Goal: Navigation & Orientation: Find specific page/section

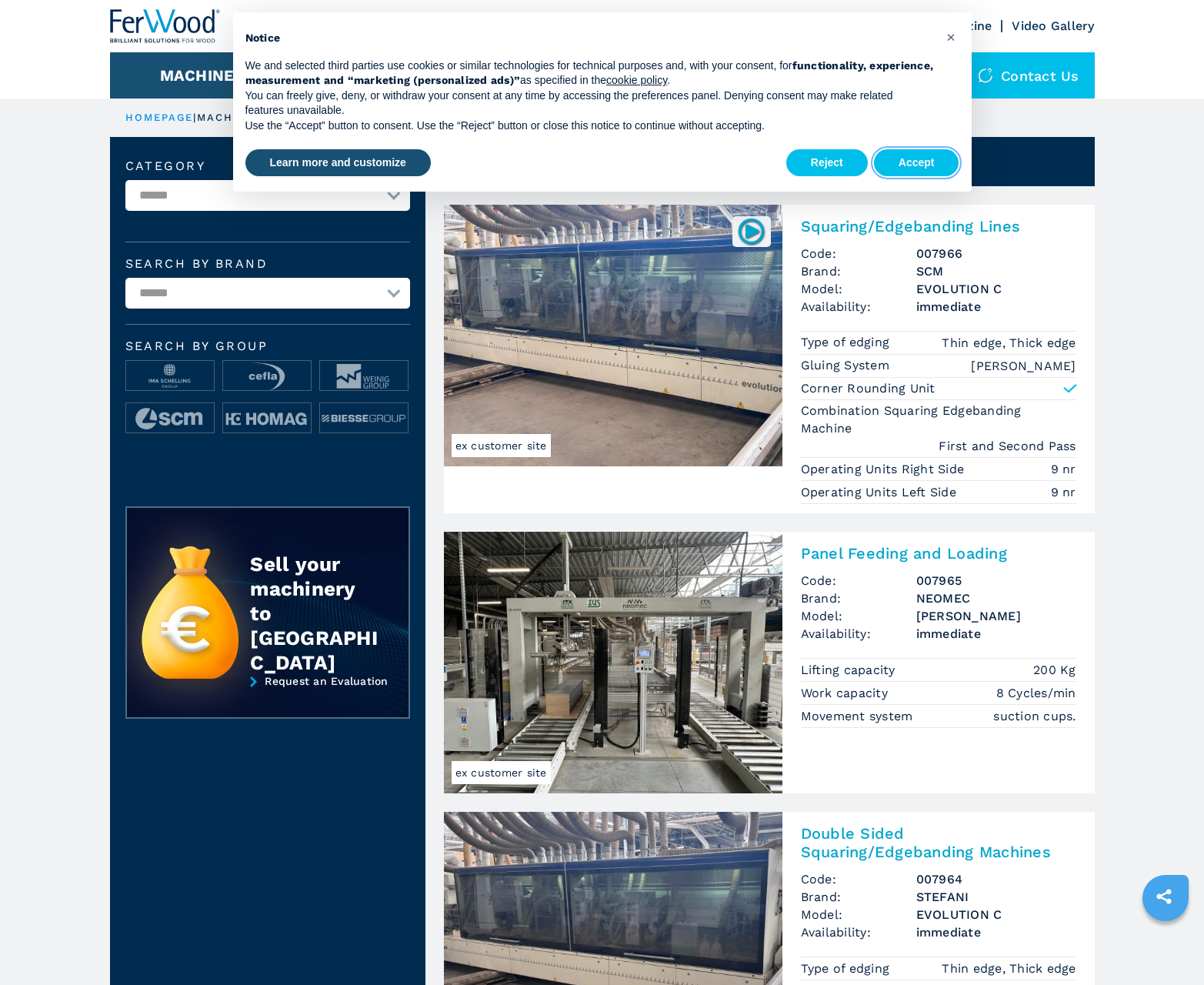
click at [916, 162] on button "Accept" at bounding box center [917, 163] width 85 height 27
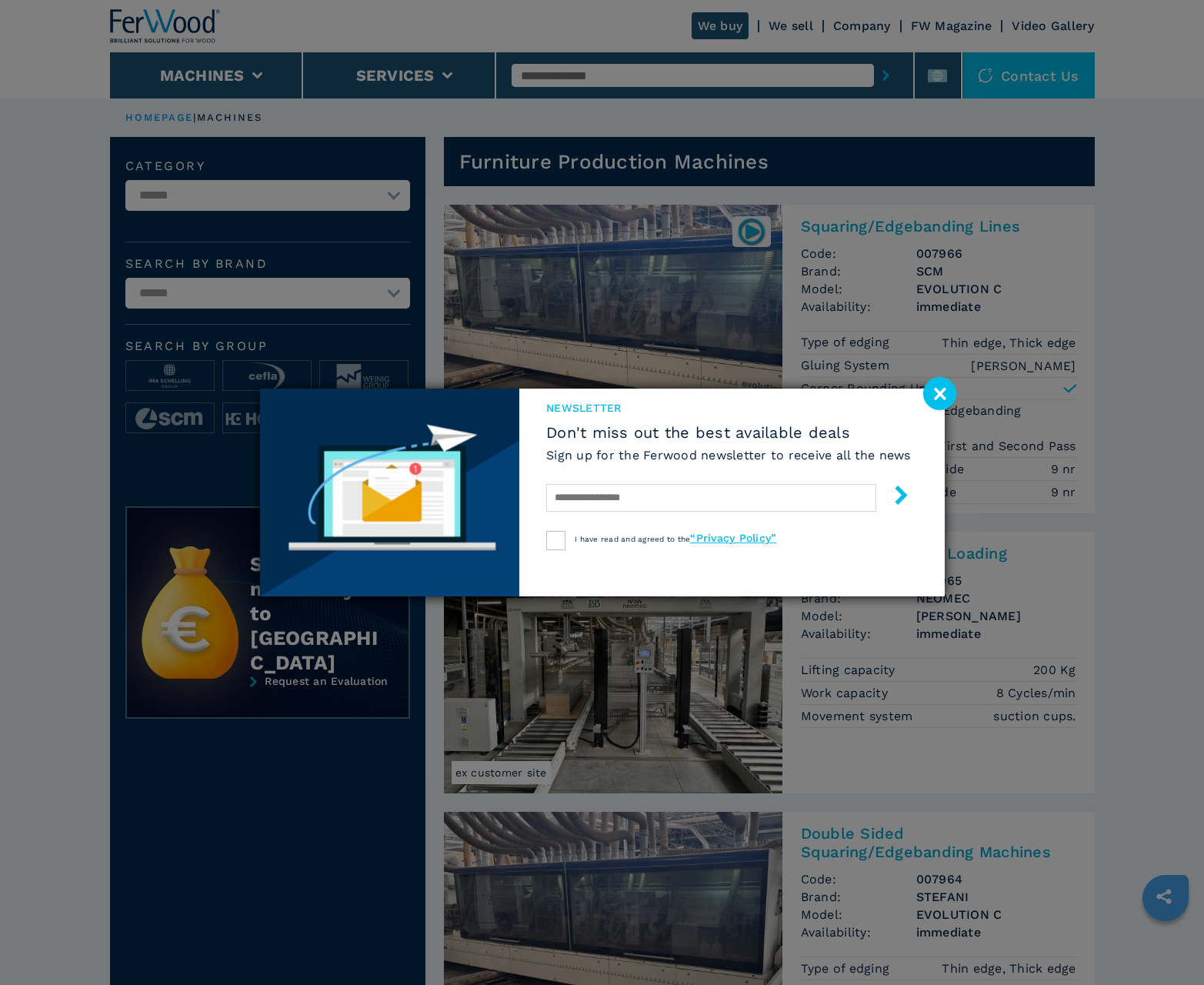
scroll to position [1539, 0]
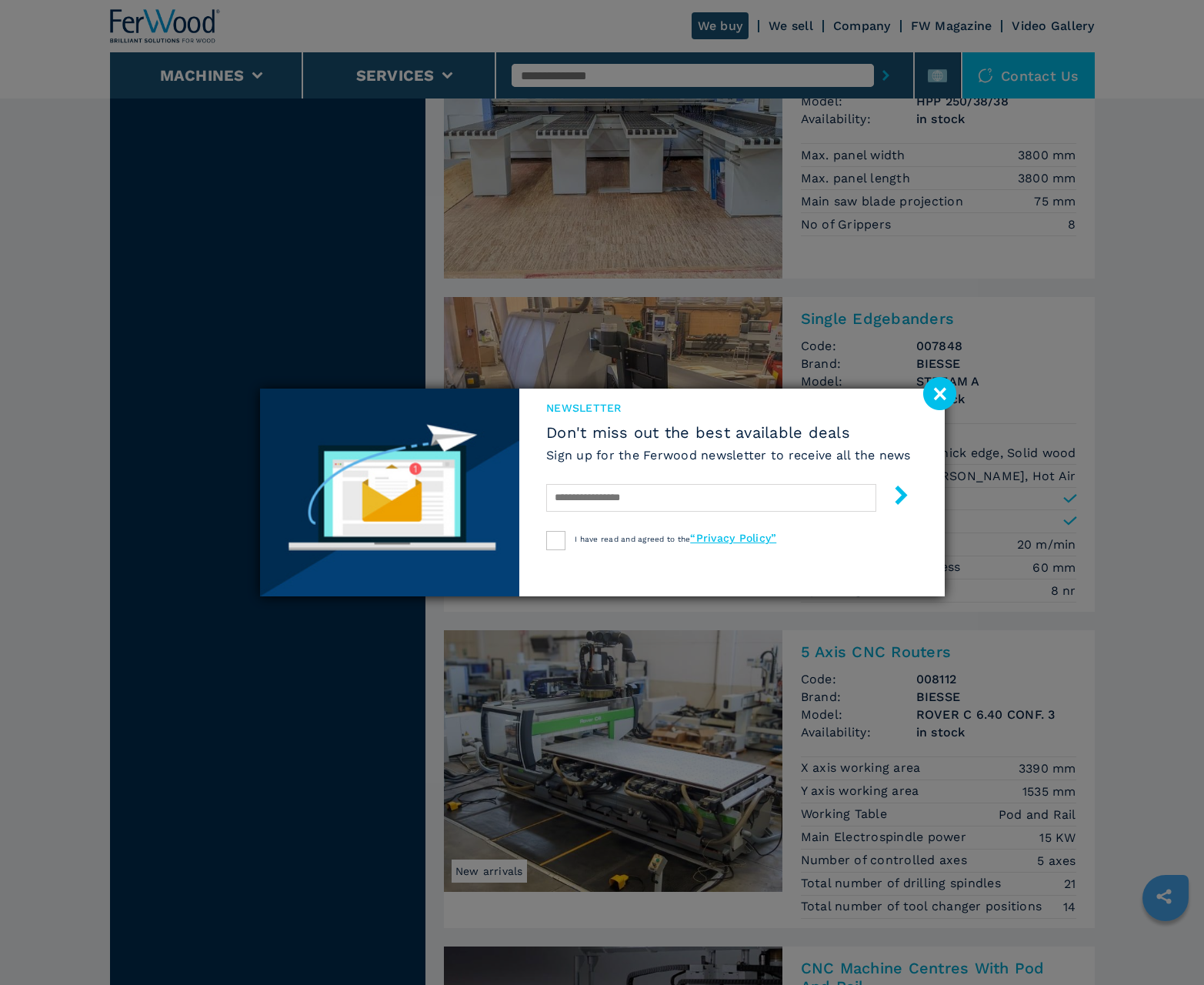
click at [939, 393] on image at bounding box center [939, 393] width 33 height 33
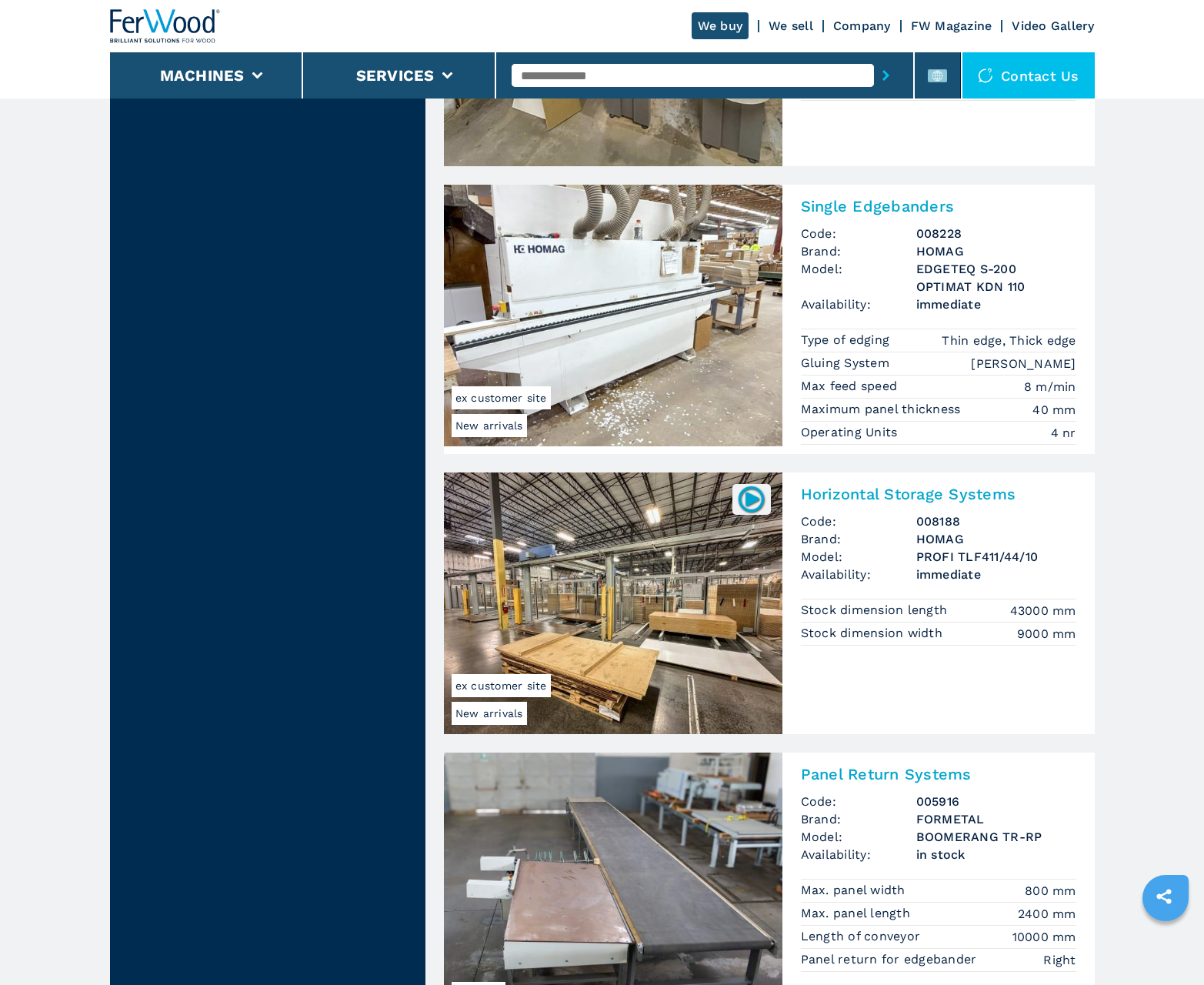
scroll to position [3020, 0]
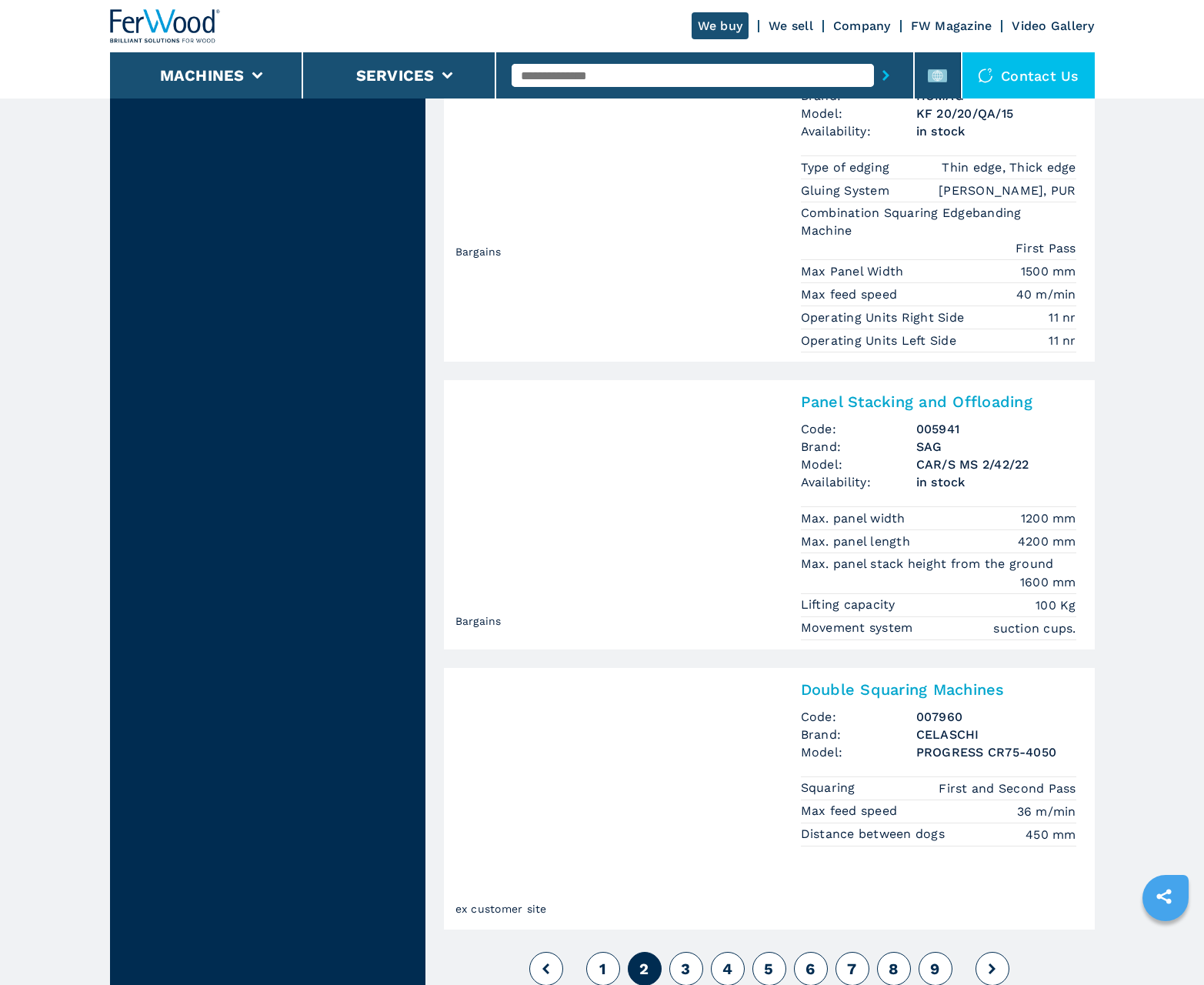
click at [686, 968] on span "3" at bounding box center [685, 970] width 9 height 19
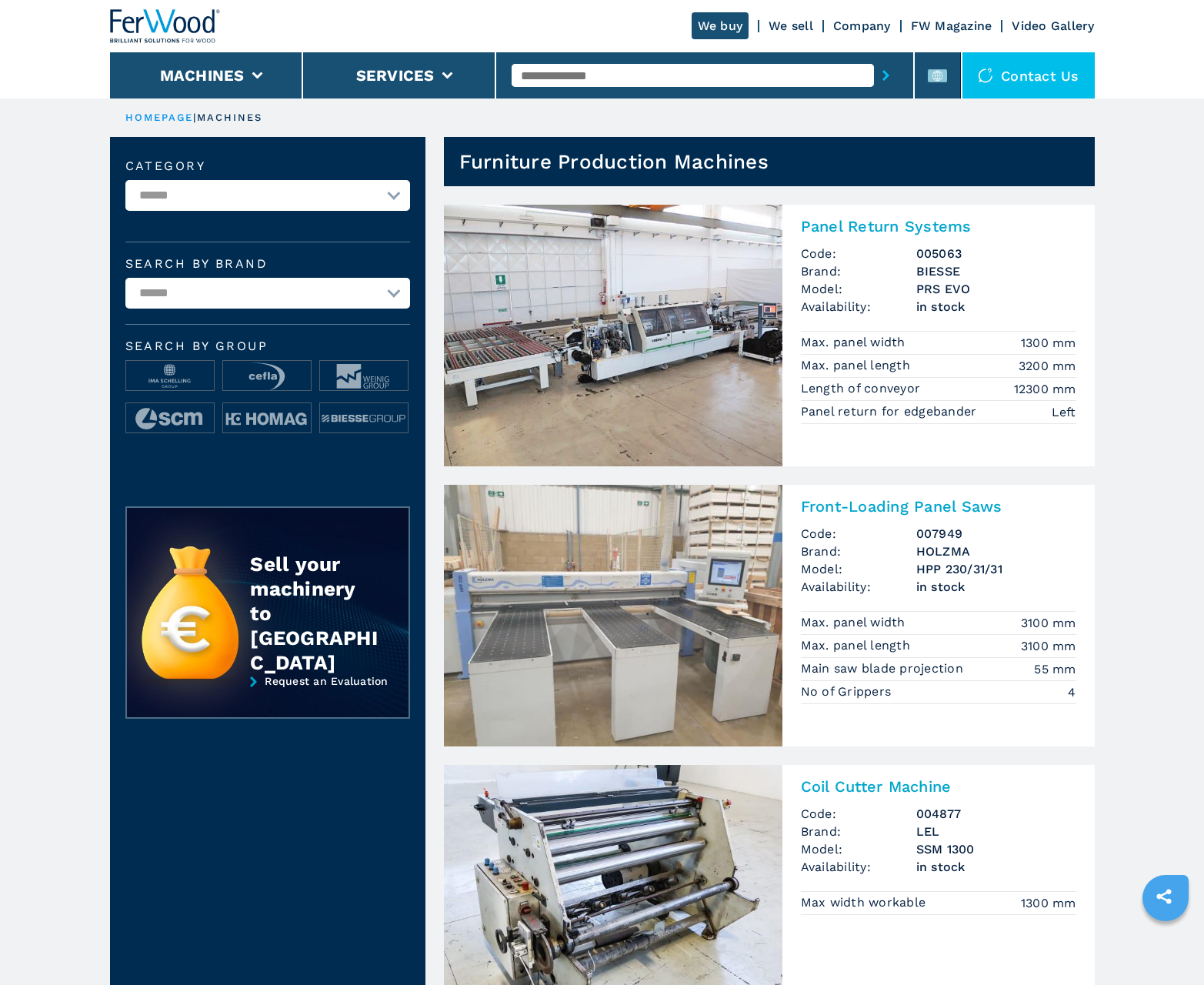
scroll to position [1539, 0]
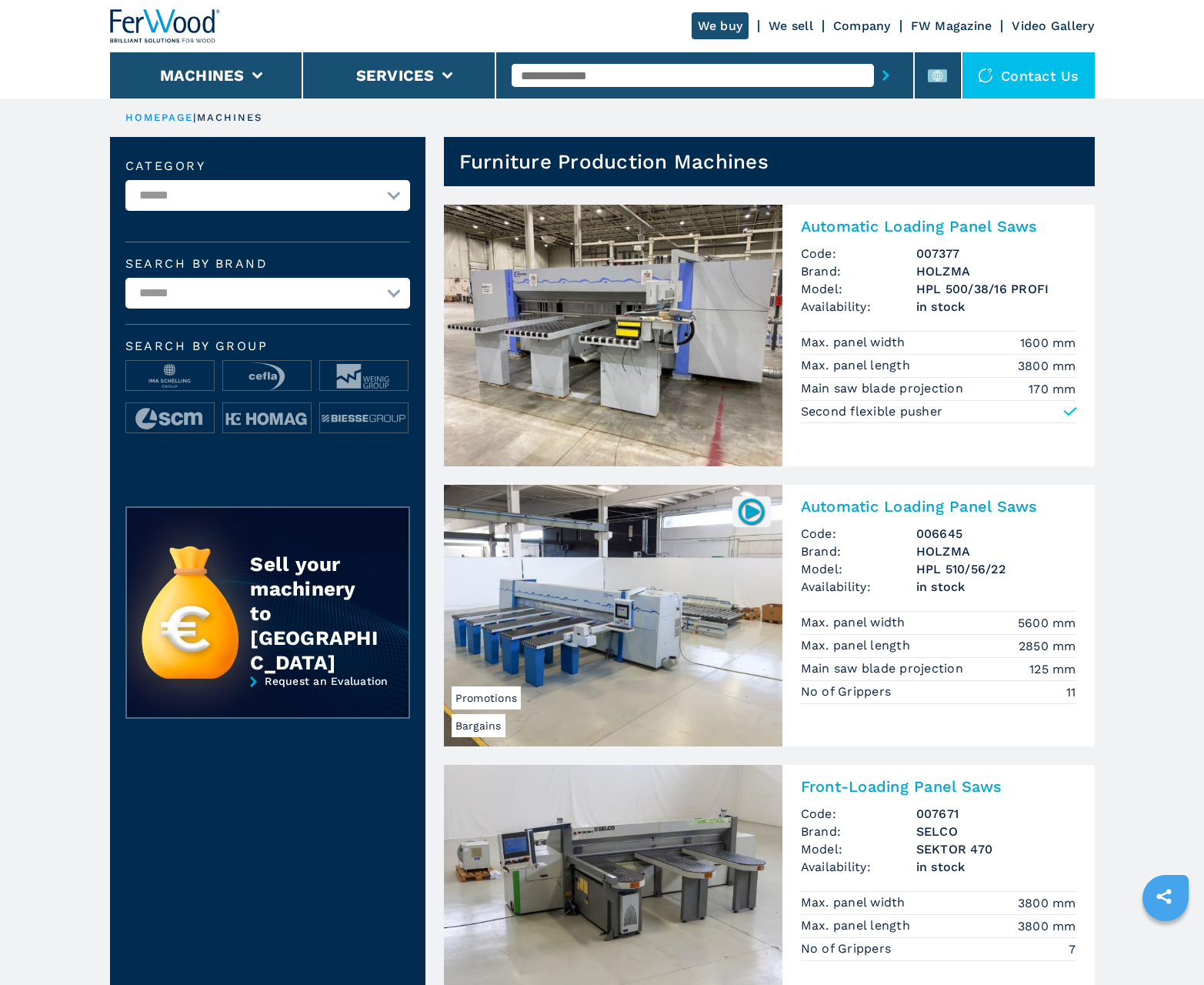
scroll to position [1539, 0]
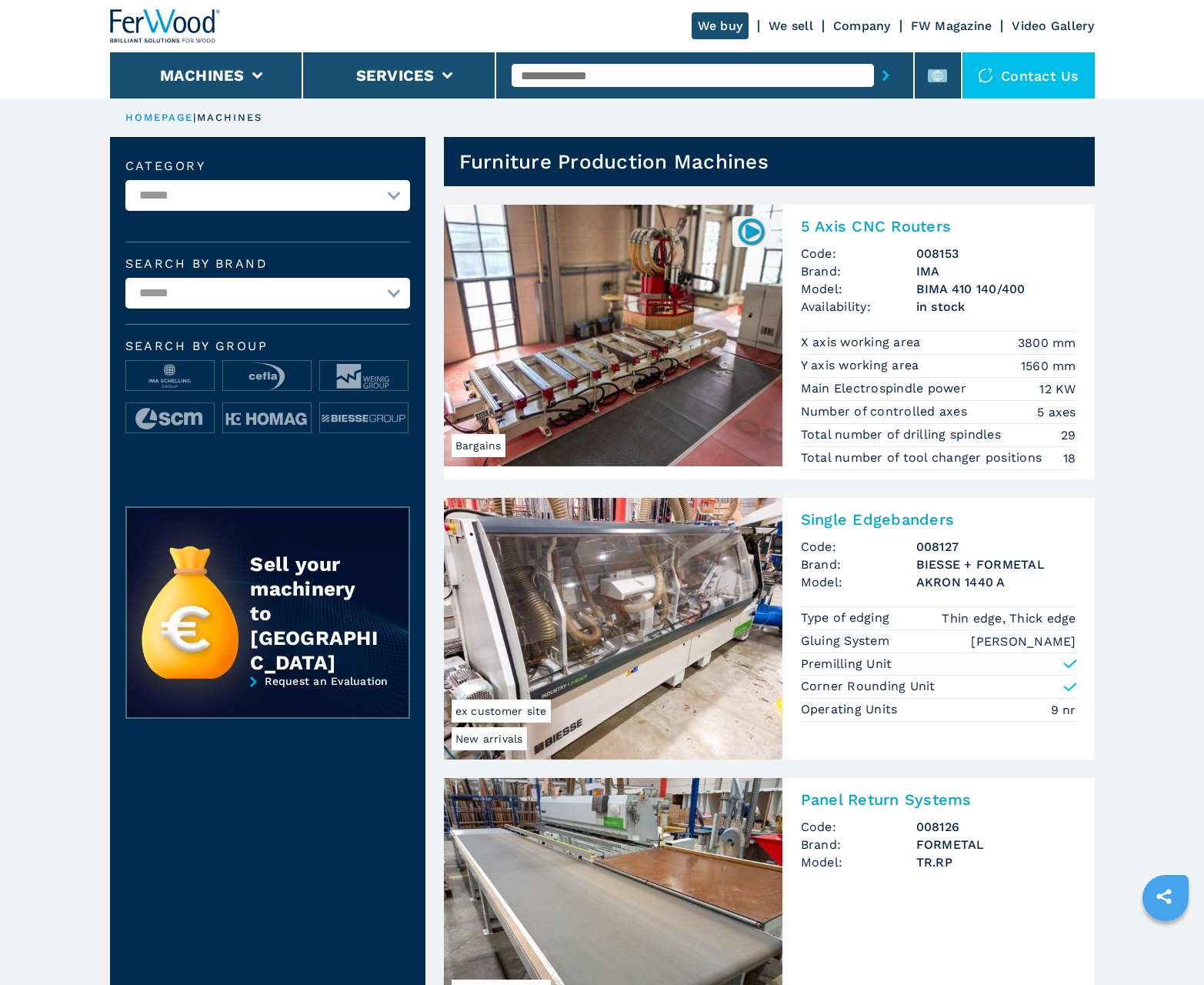
scroll to position [1539, 0]
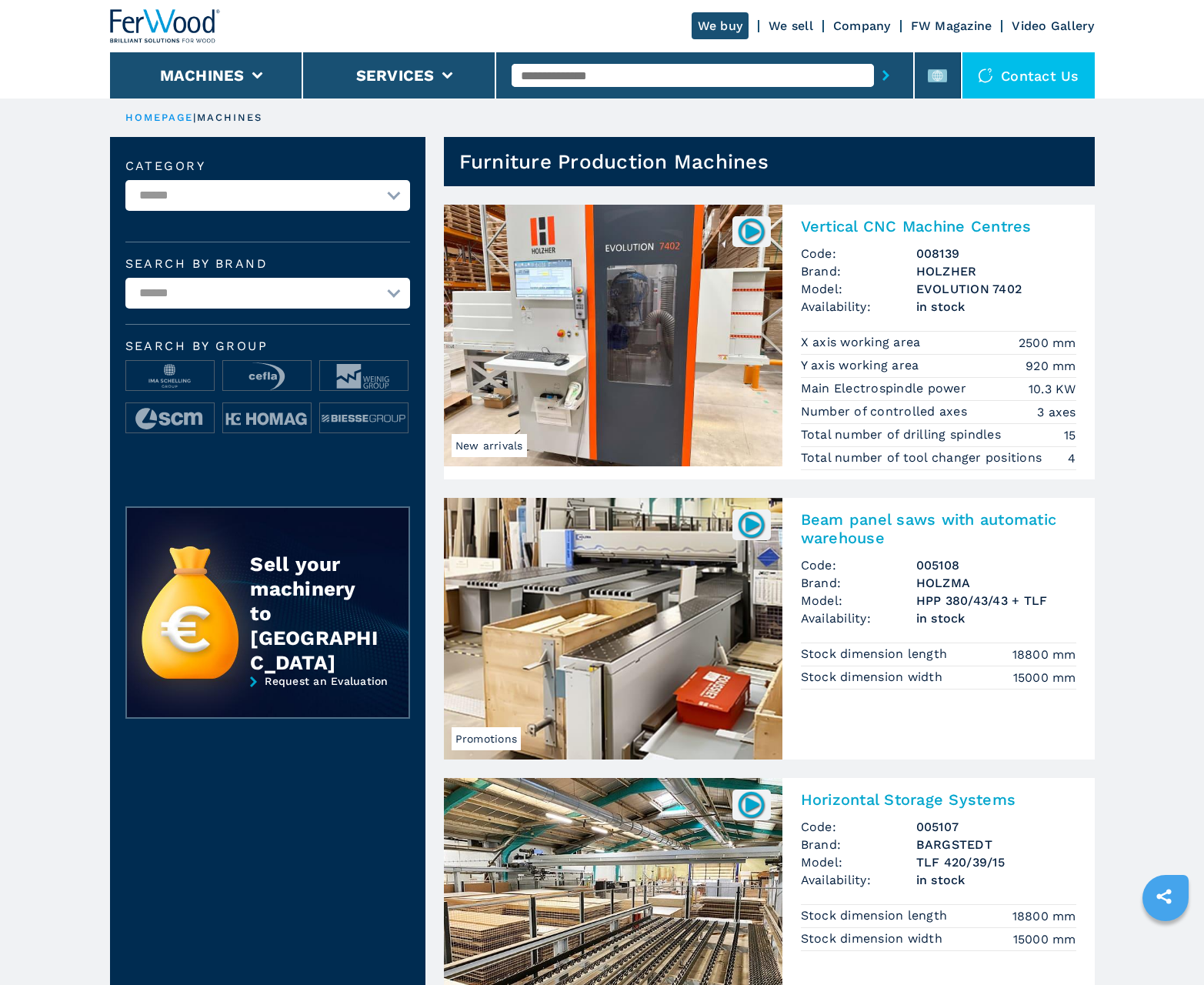
scroll to position [1539, 0]
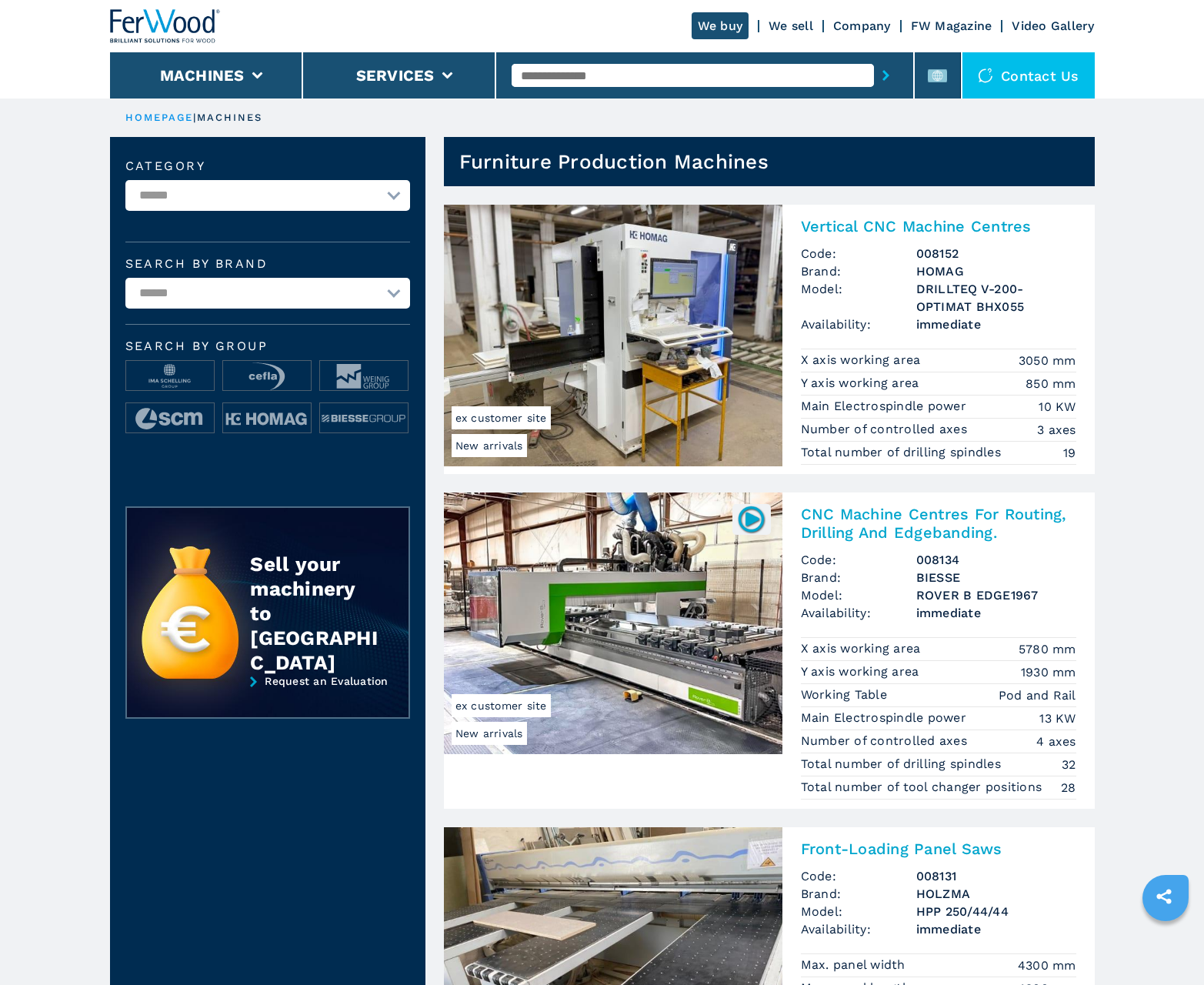
scroll to position [1539, 0]
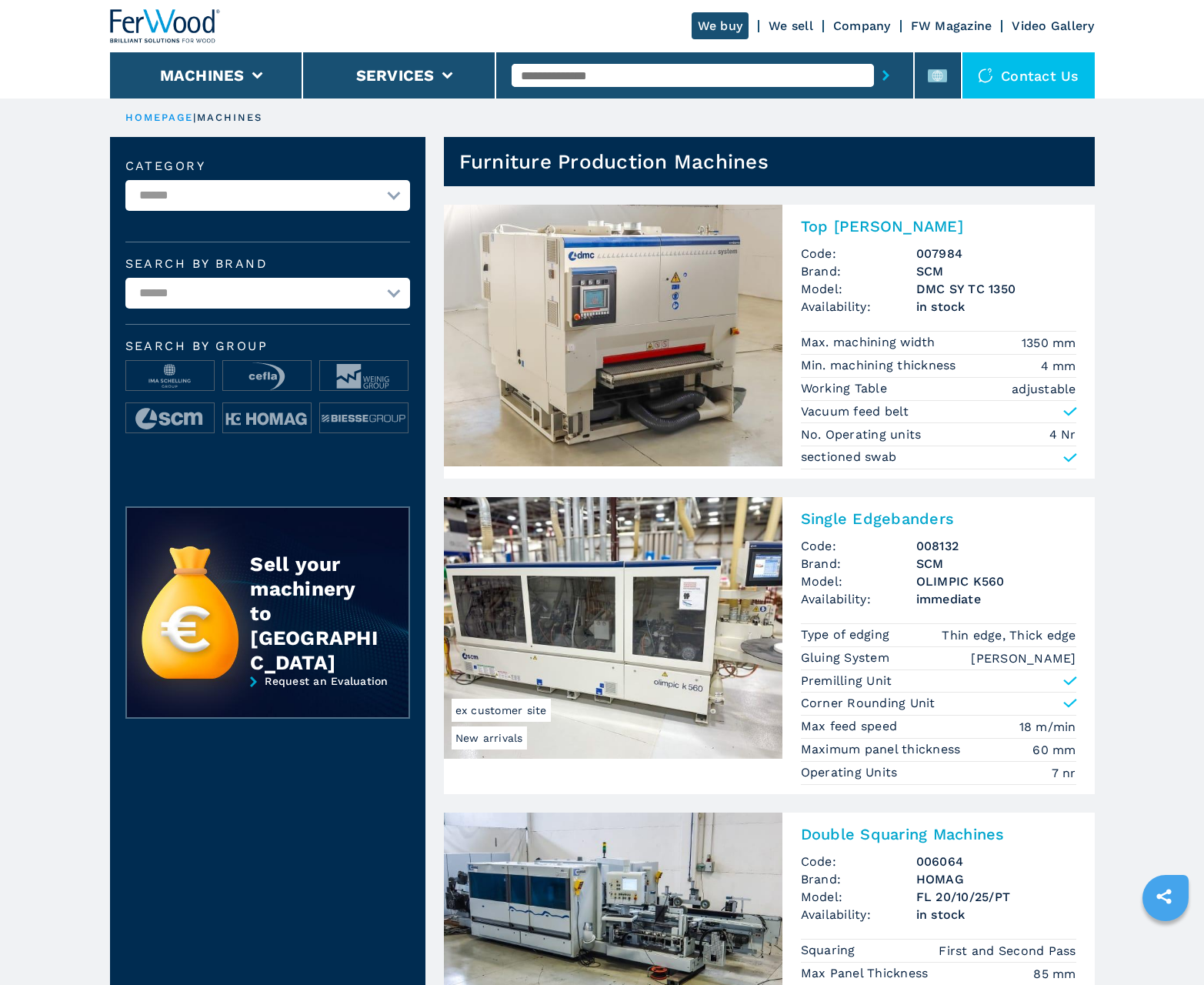
scroll to position [1539, 0]
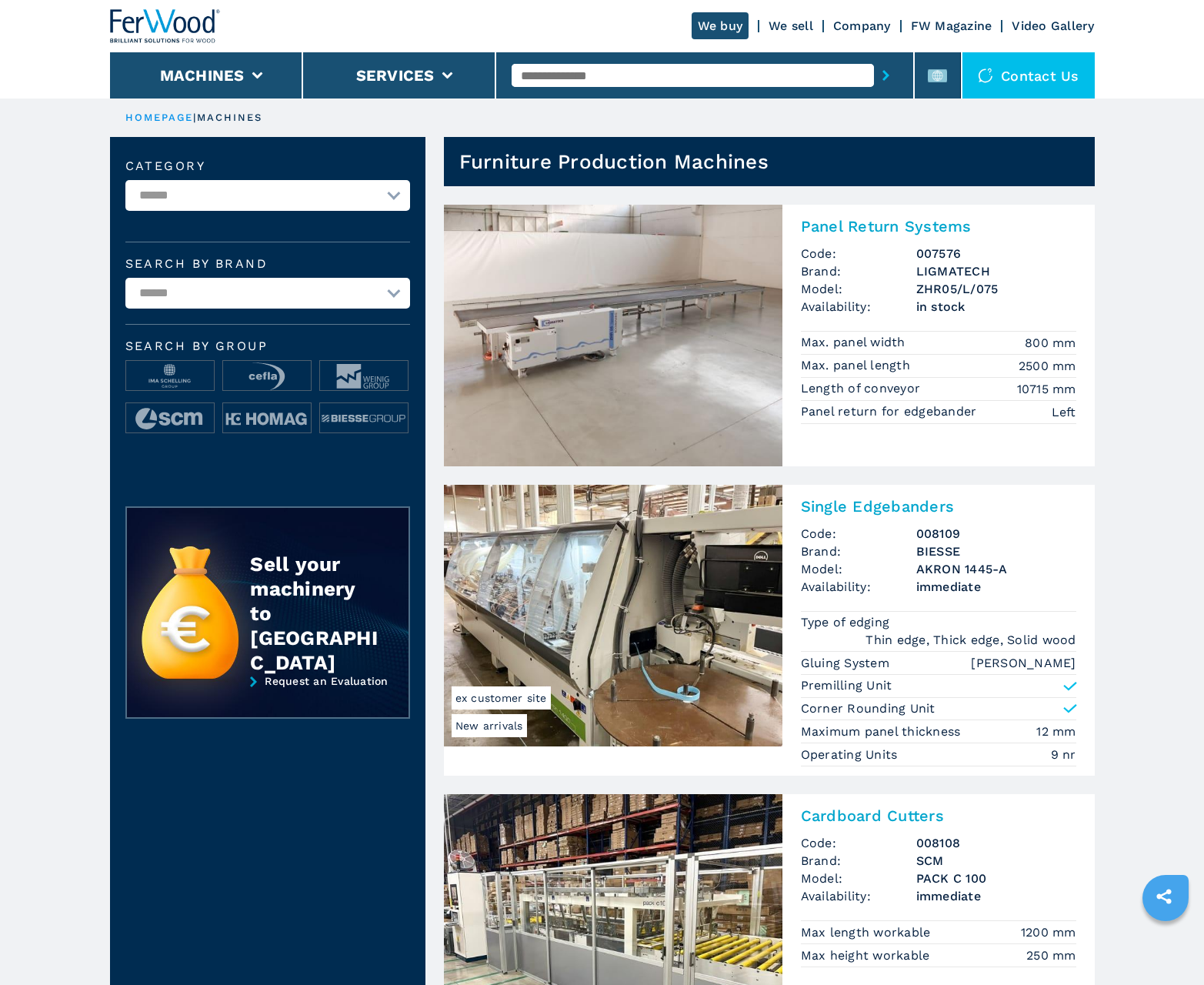
scroll to position [1539, 0]
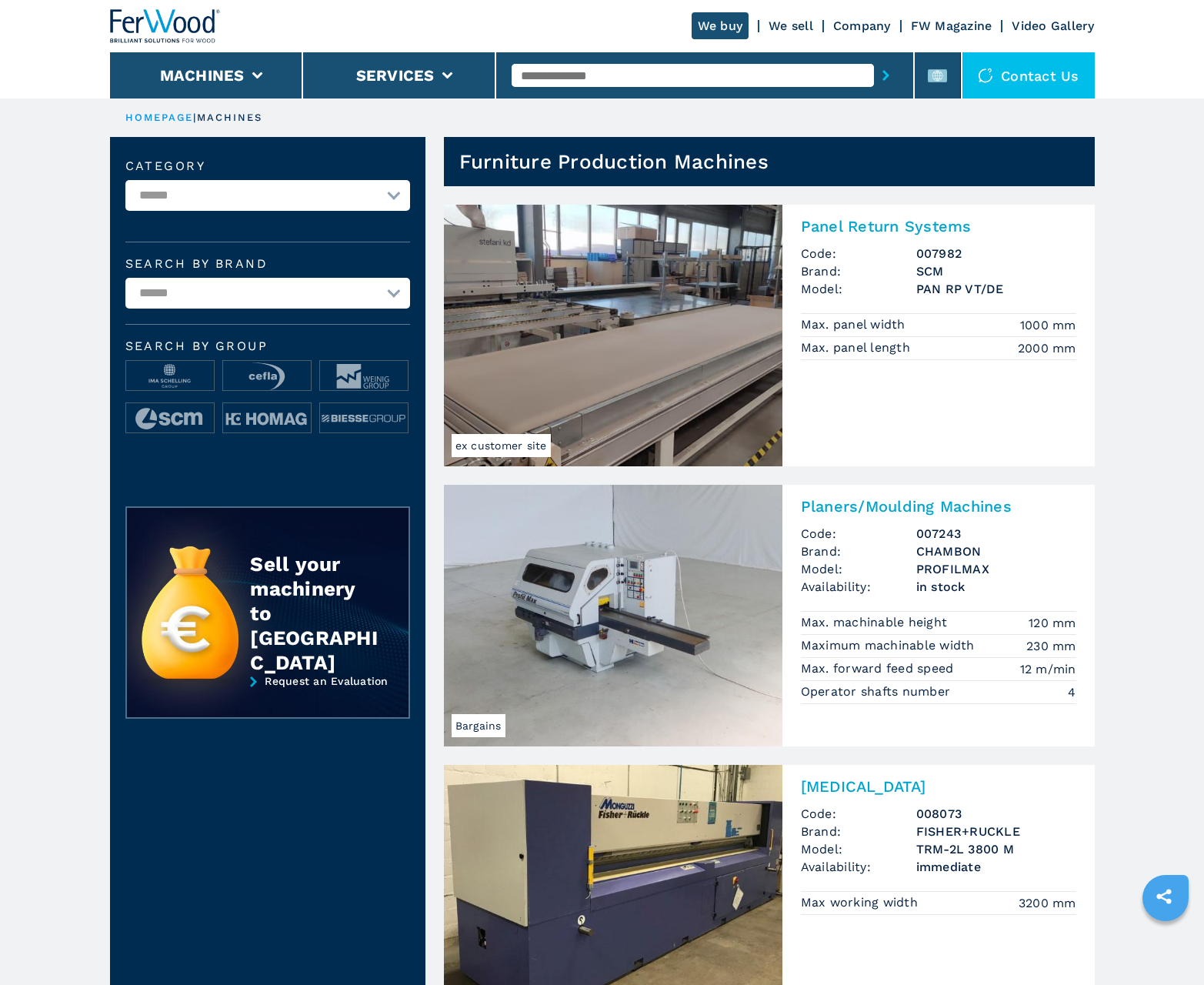
scroll to position [1539, 0]
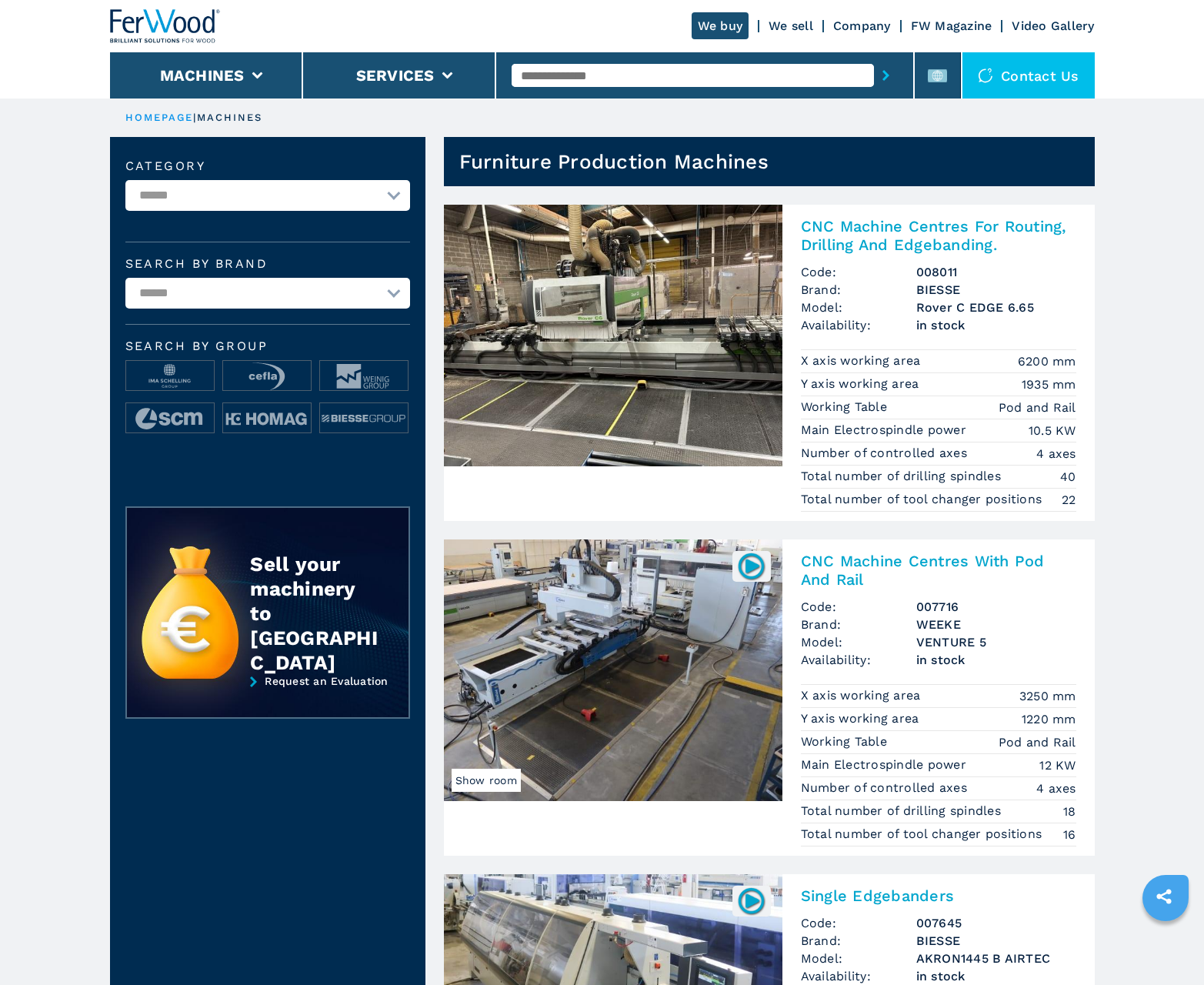
scroll to position [1539, 0]
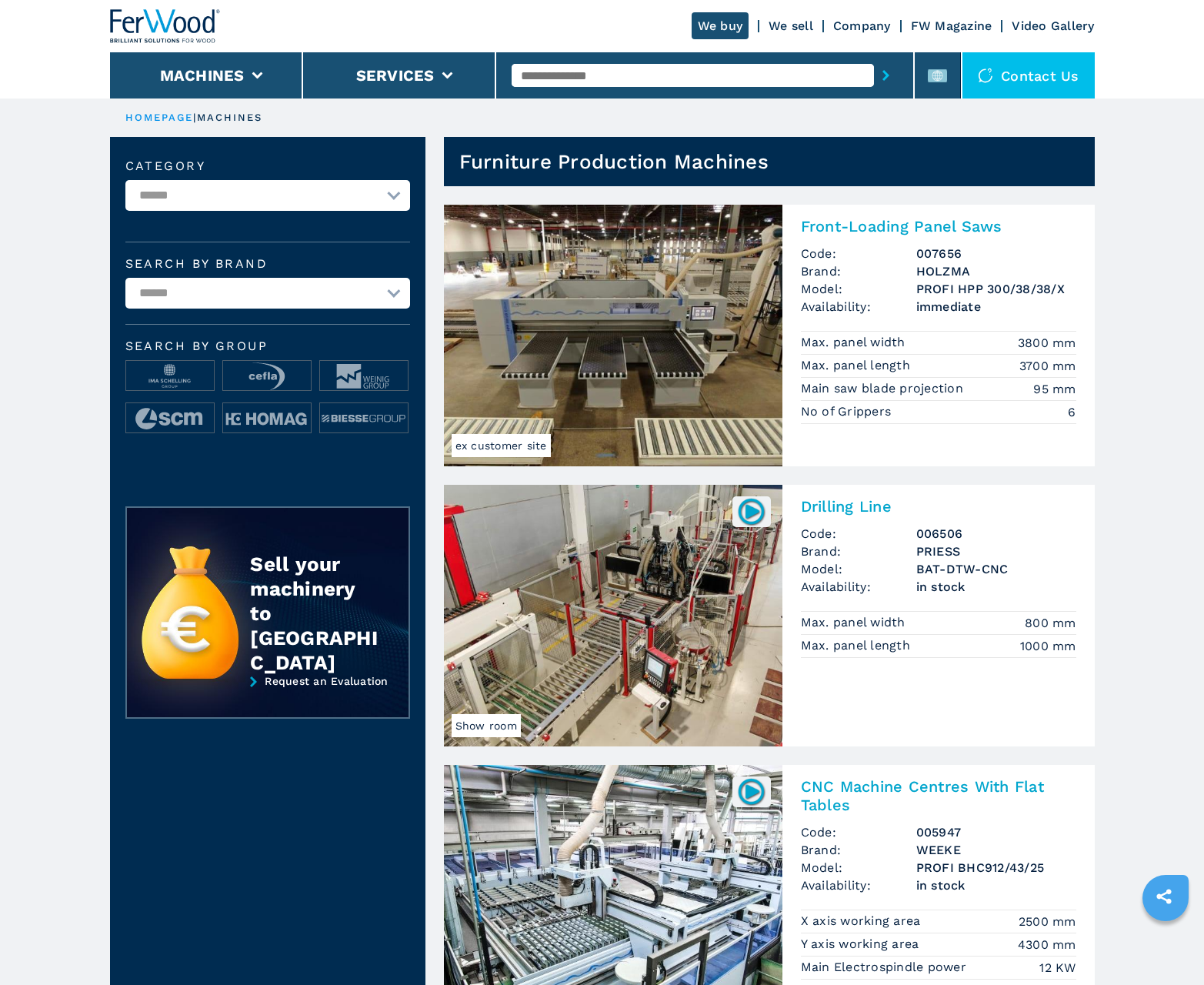
scroll to position [1539, 0]
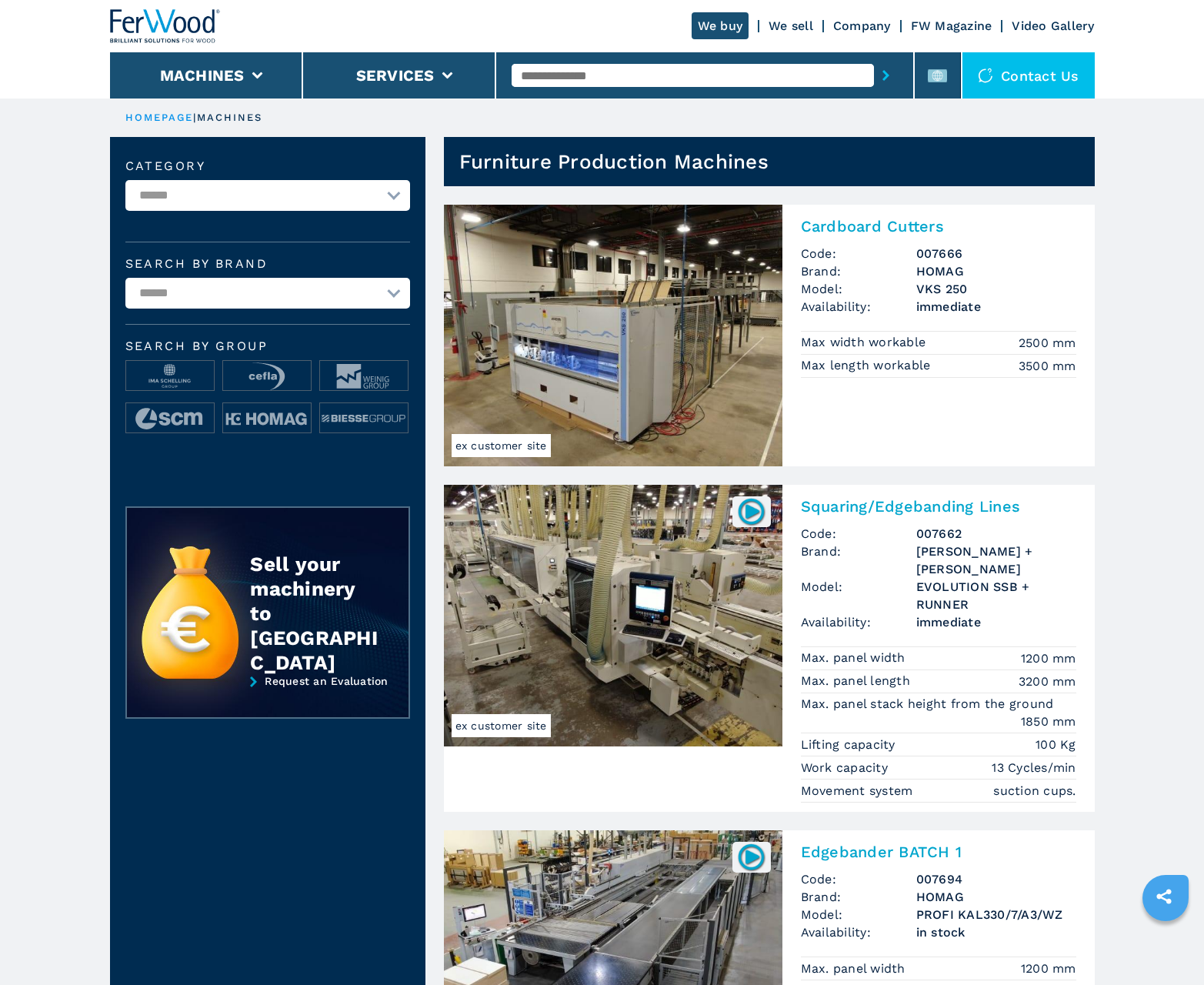
scroll to position [1539, 0]
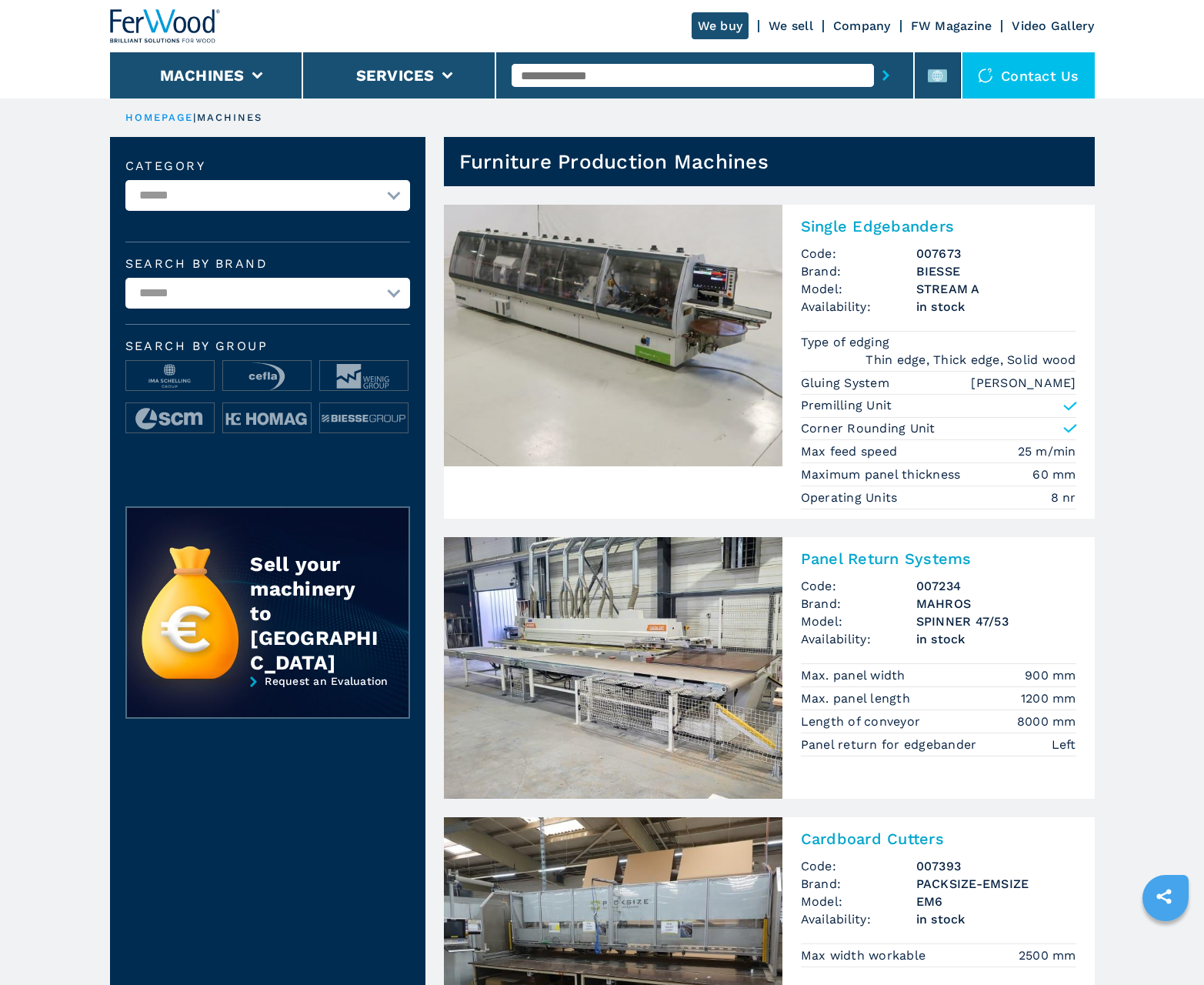
scroll to position [1539, 0]
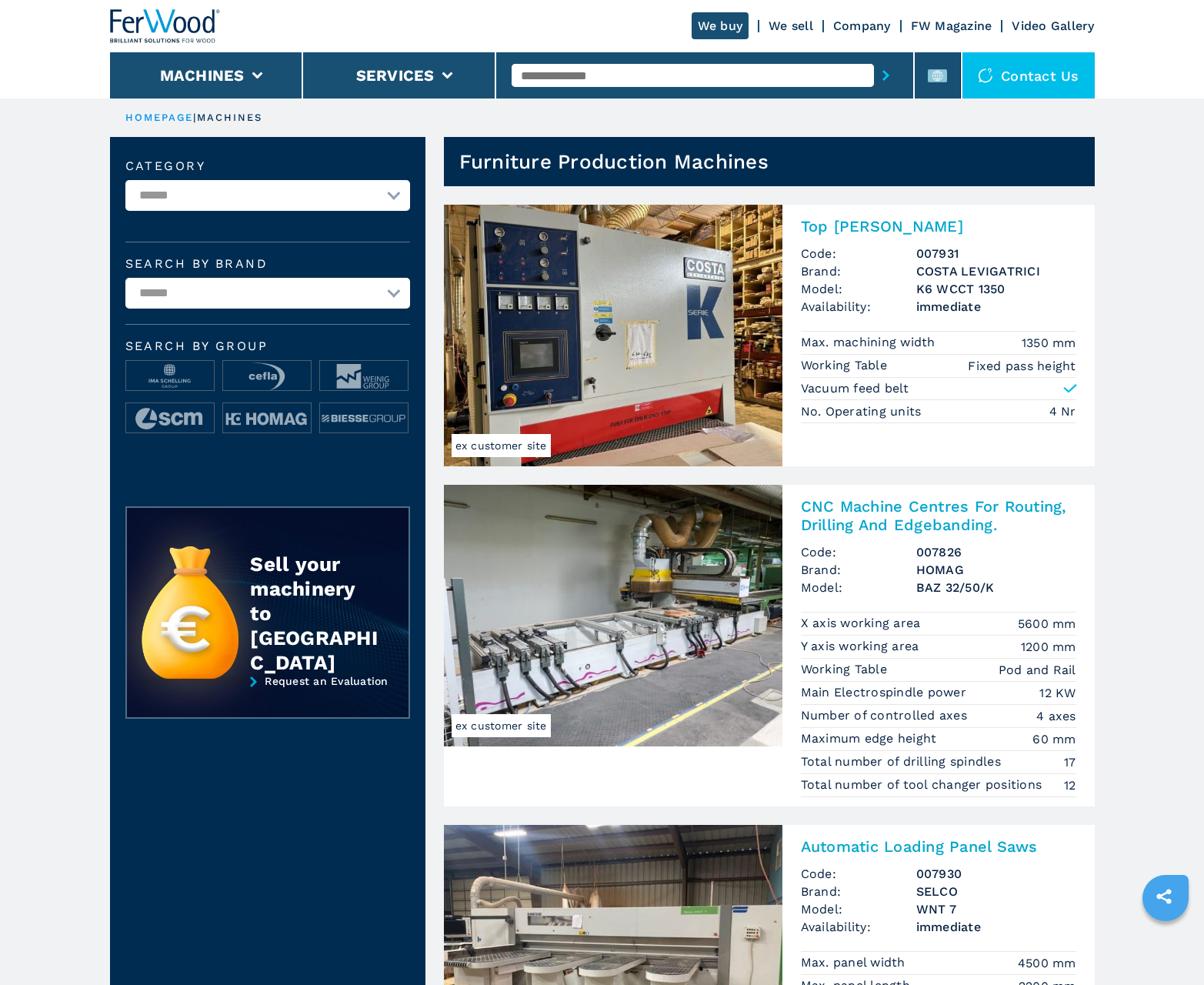
scroll to position [1539, 0]
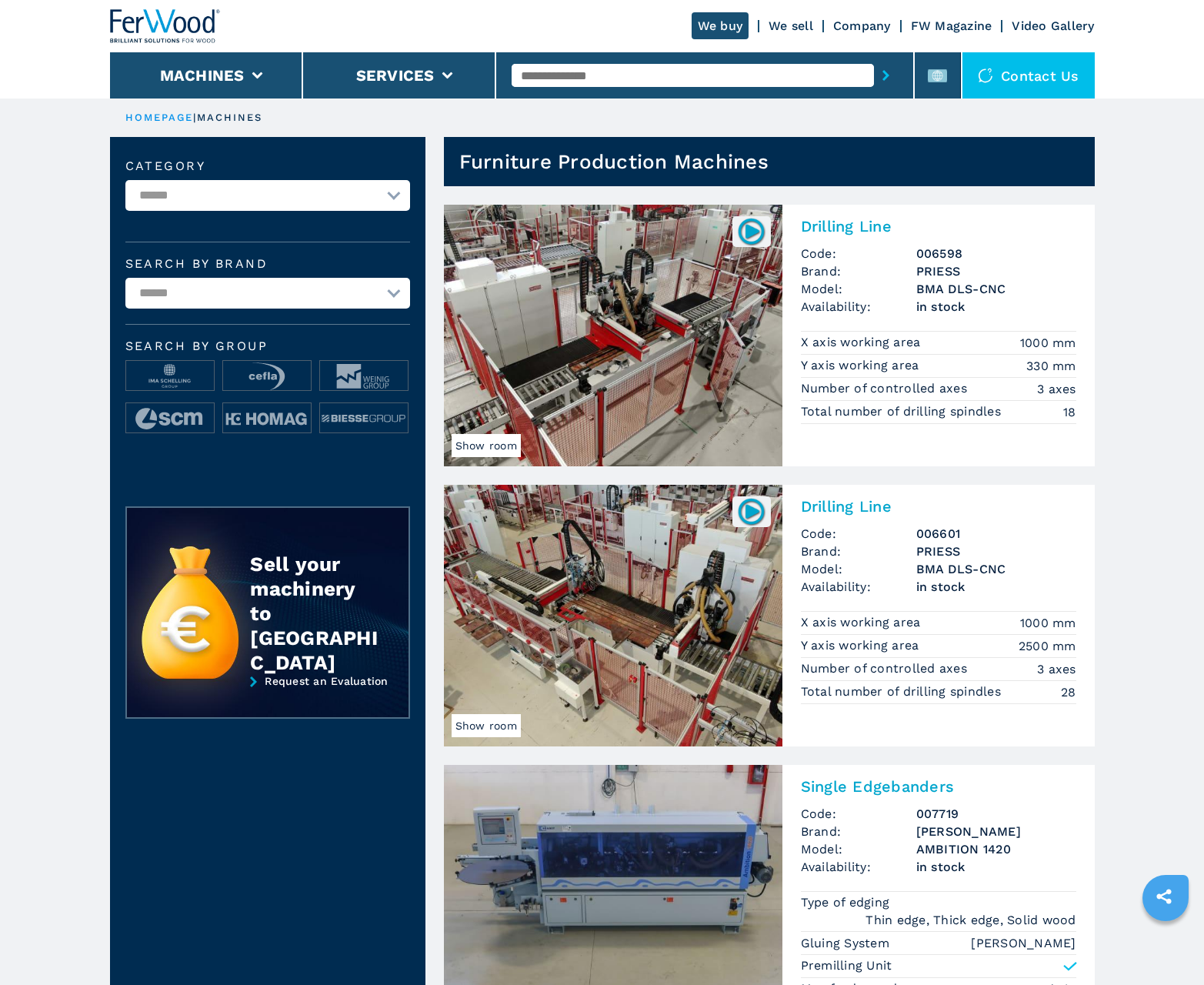
scroll to position [1539, 0]
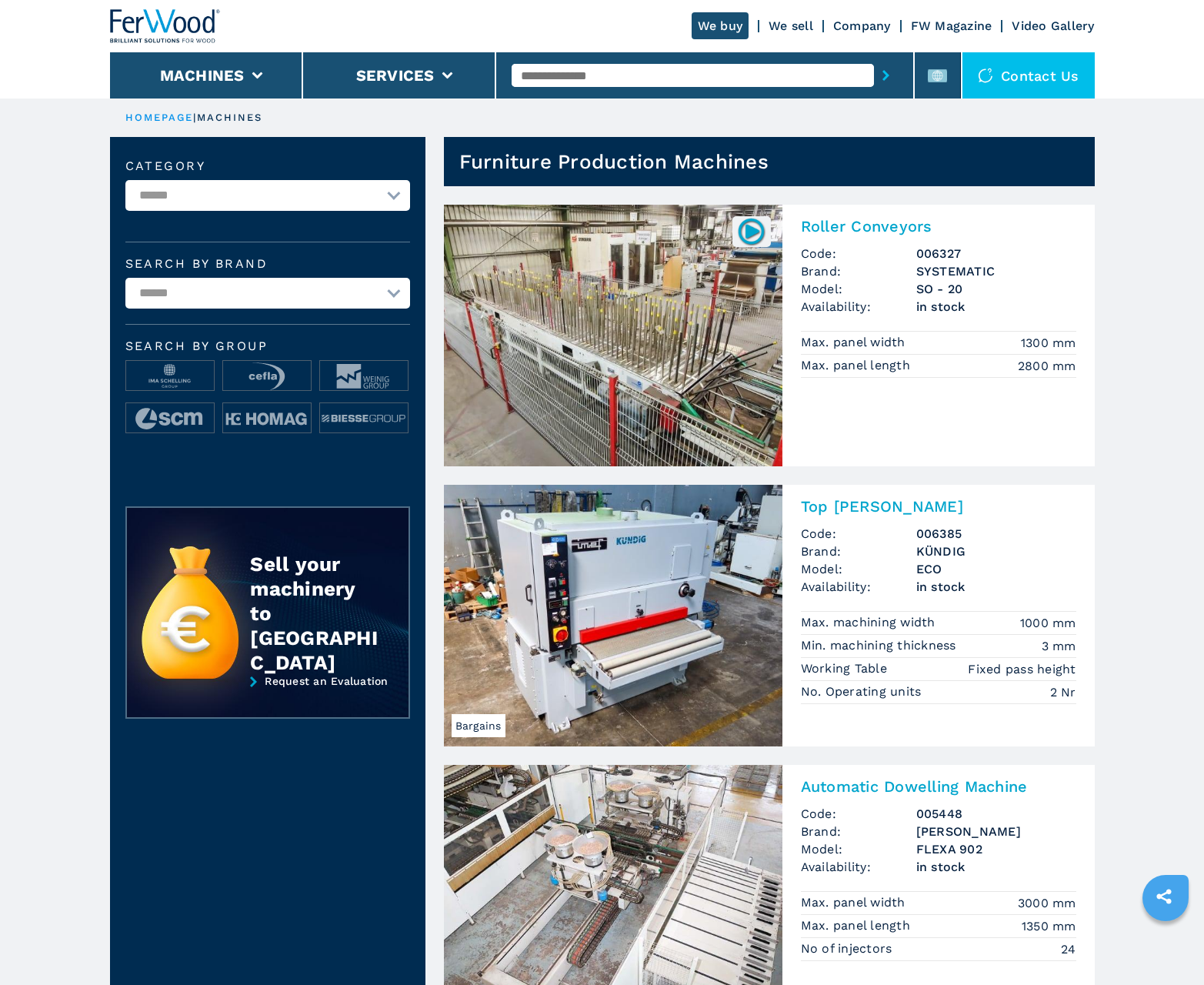
scroll to position [1539, 0]
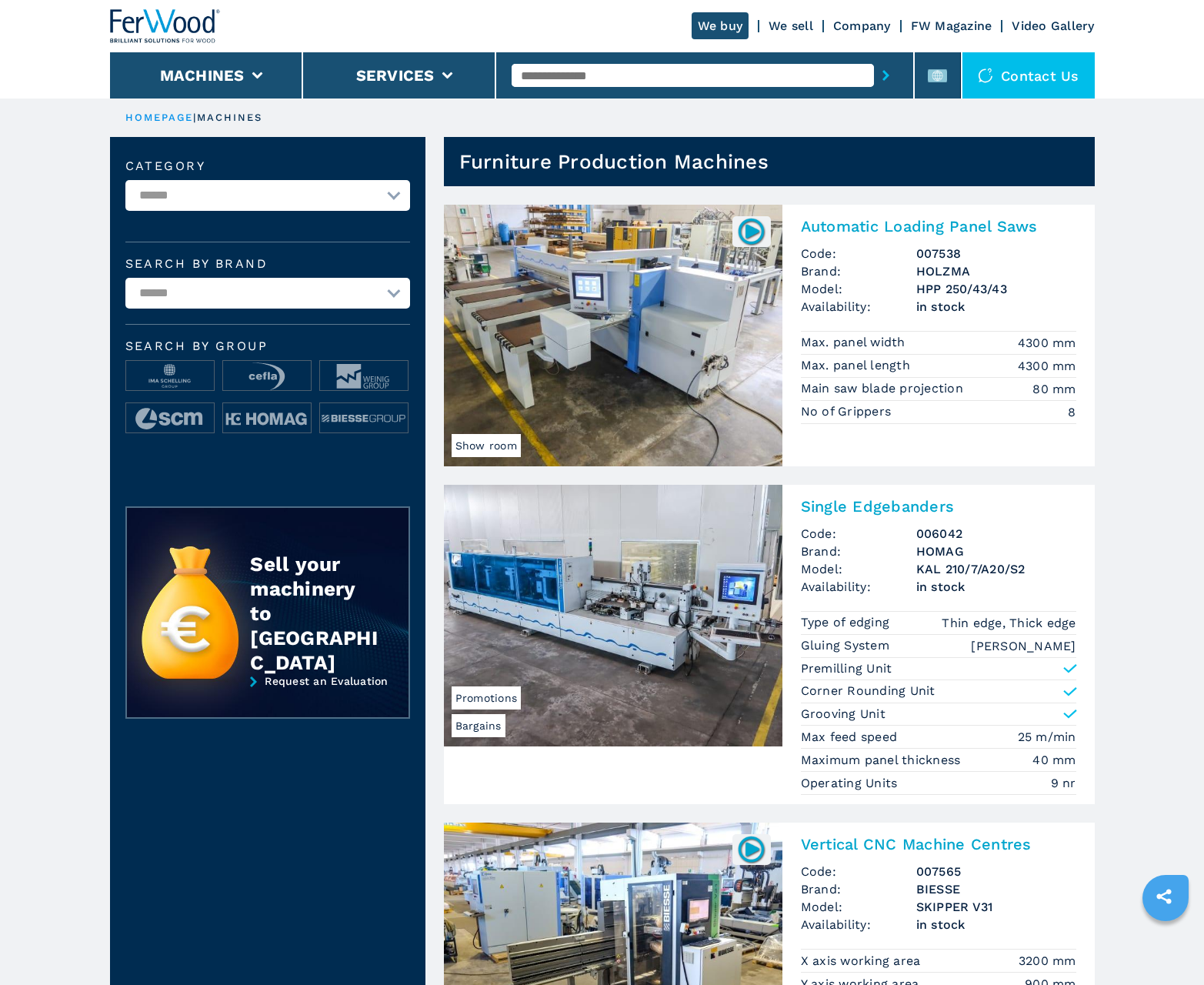
scroll to position [1539, 0]
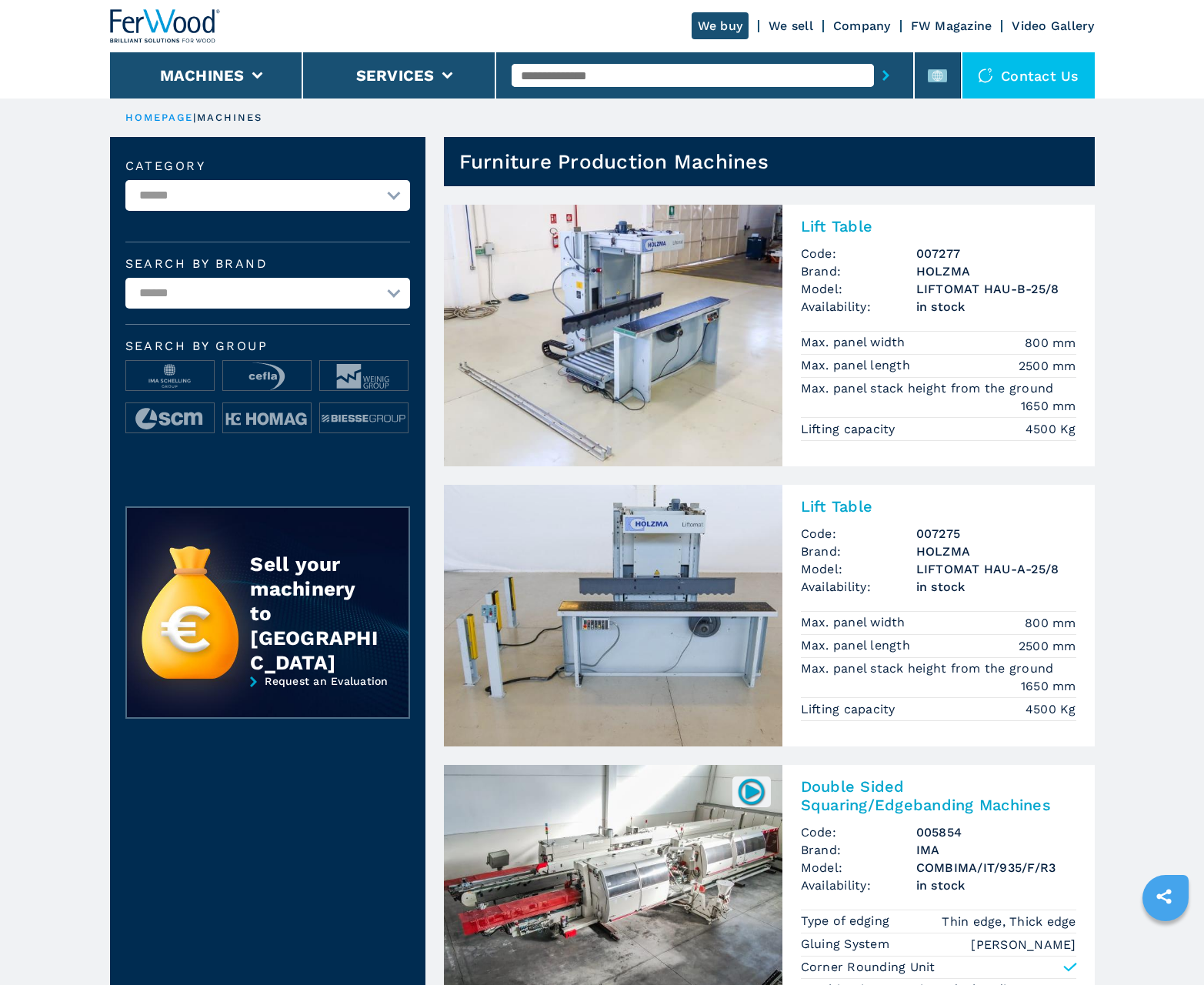
scroll to position [1539, 0]
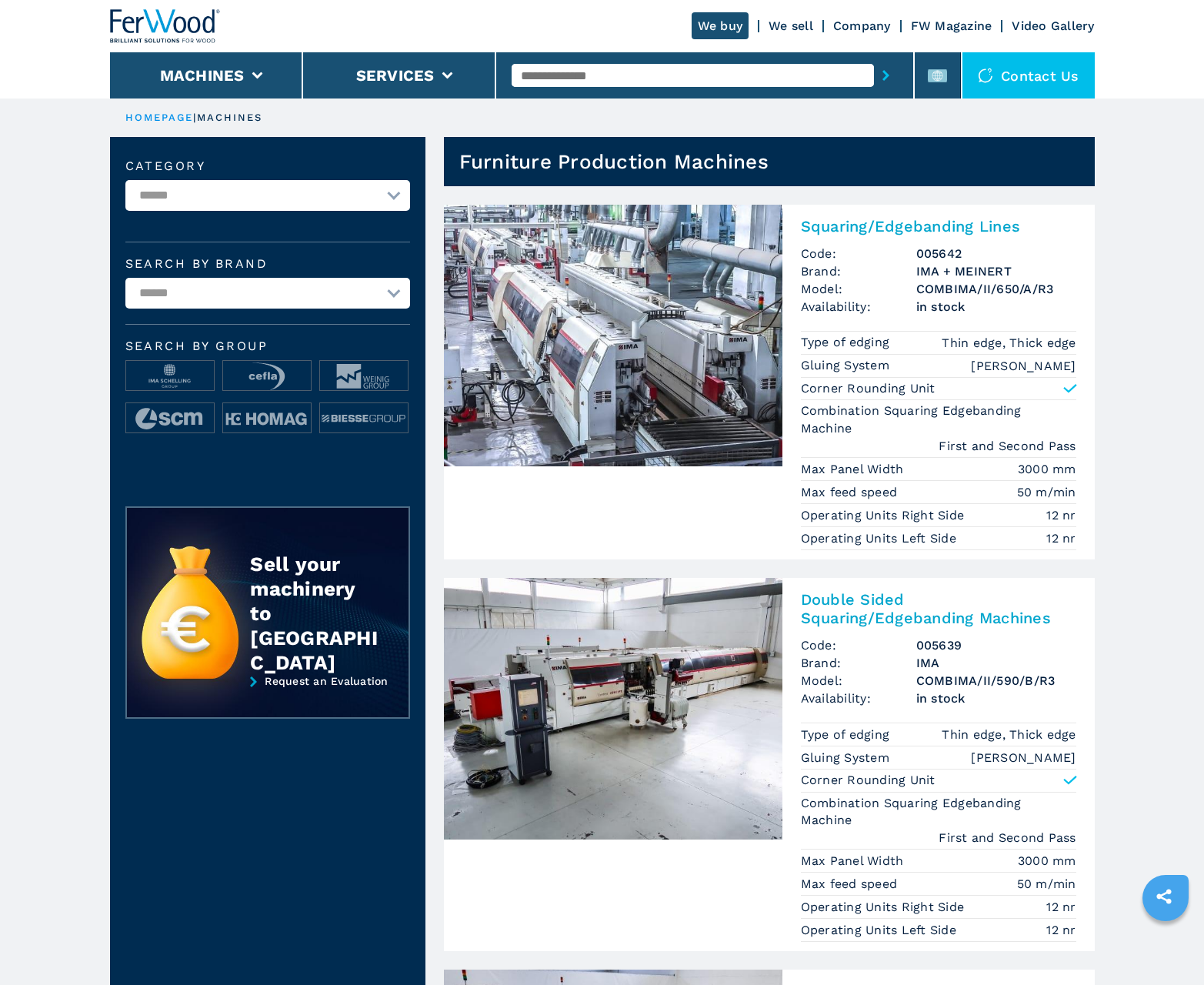
scroll to position [1539, 0]
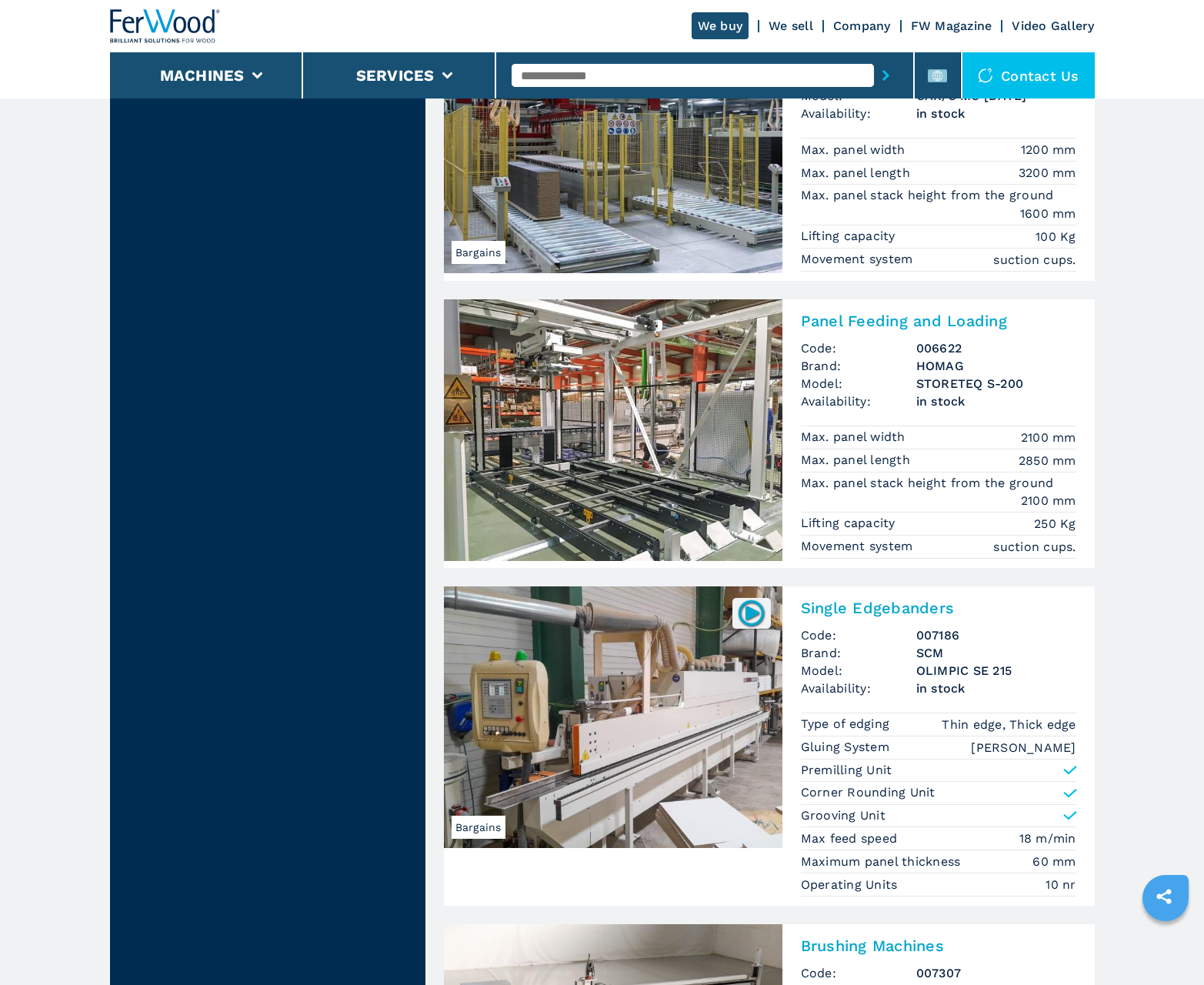
scroll to position [3034, 0]
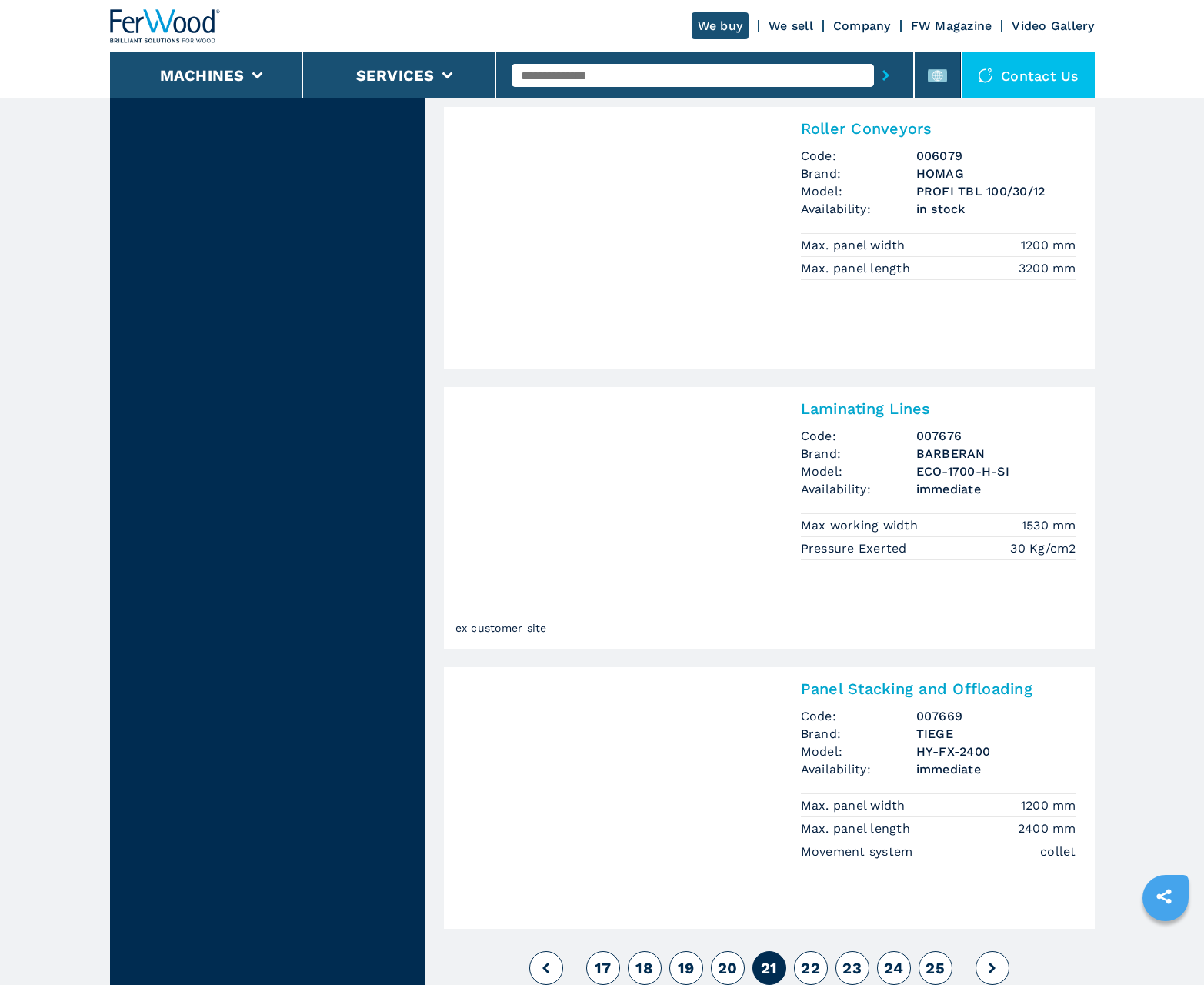
click at [810, 968] on span "22" at bounding box center [810, 969] width 20 height 19
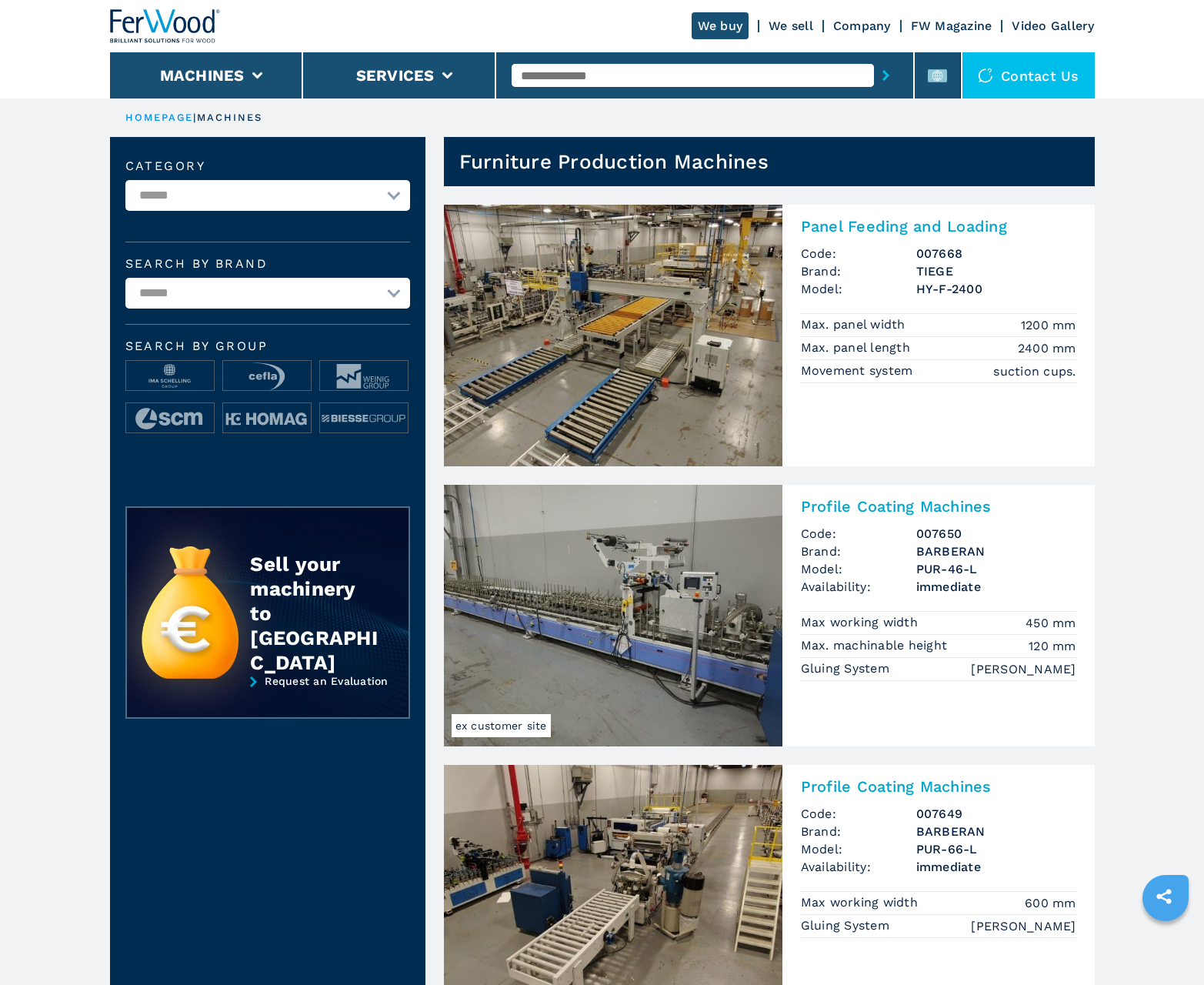
scroll to position [1539, 0]
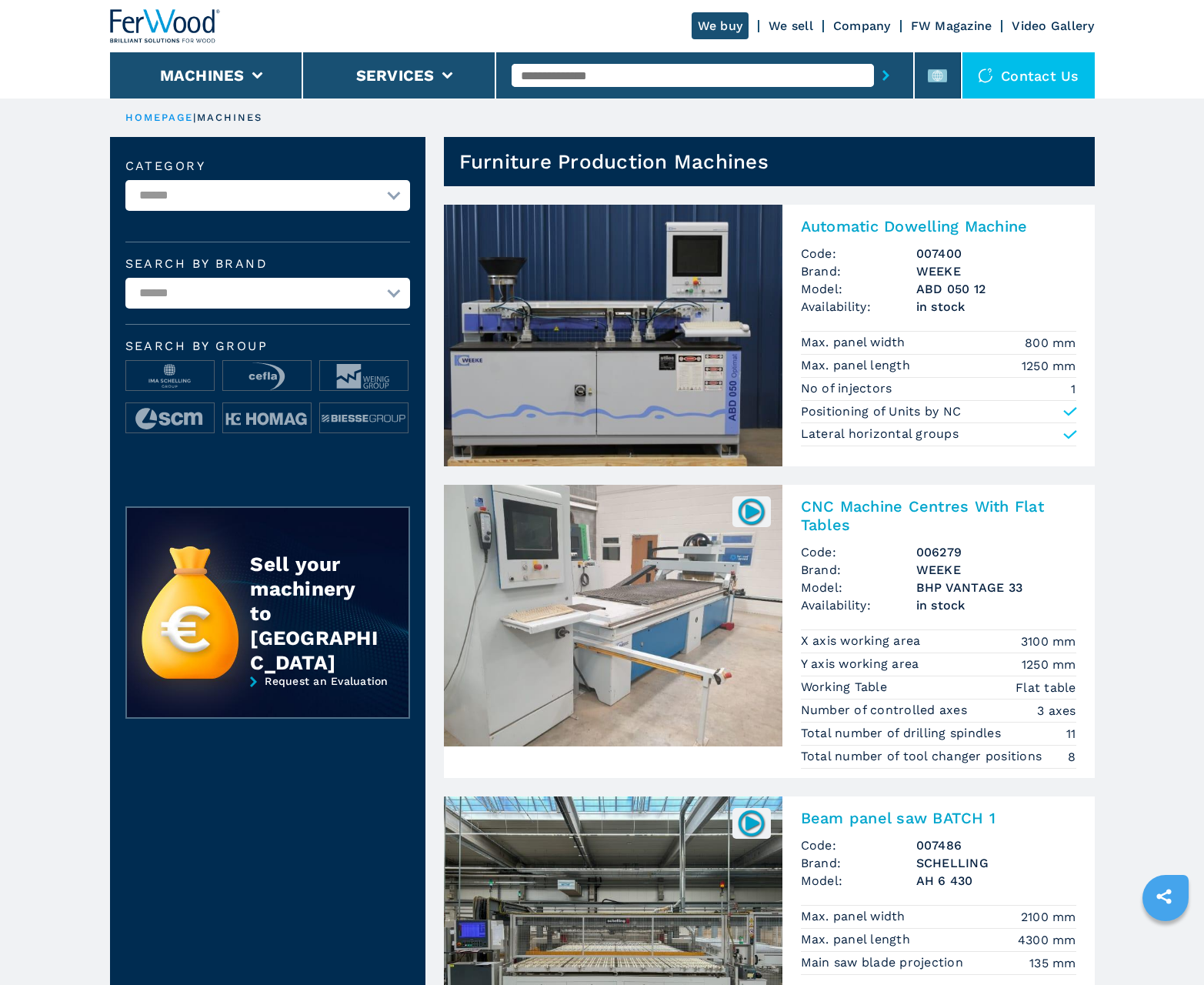
scroll to position [1539, 0]
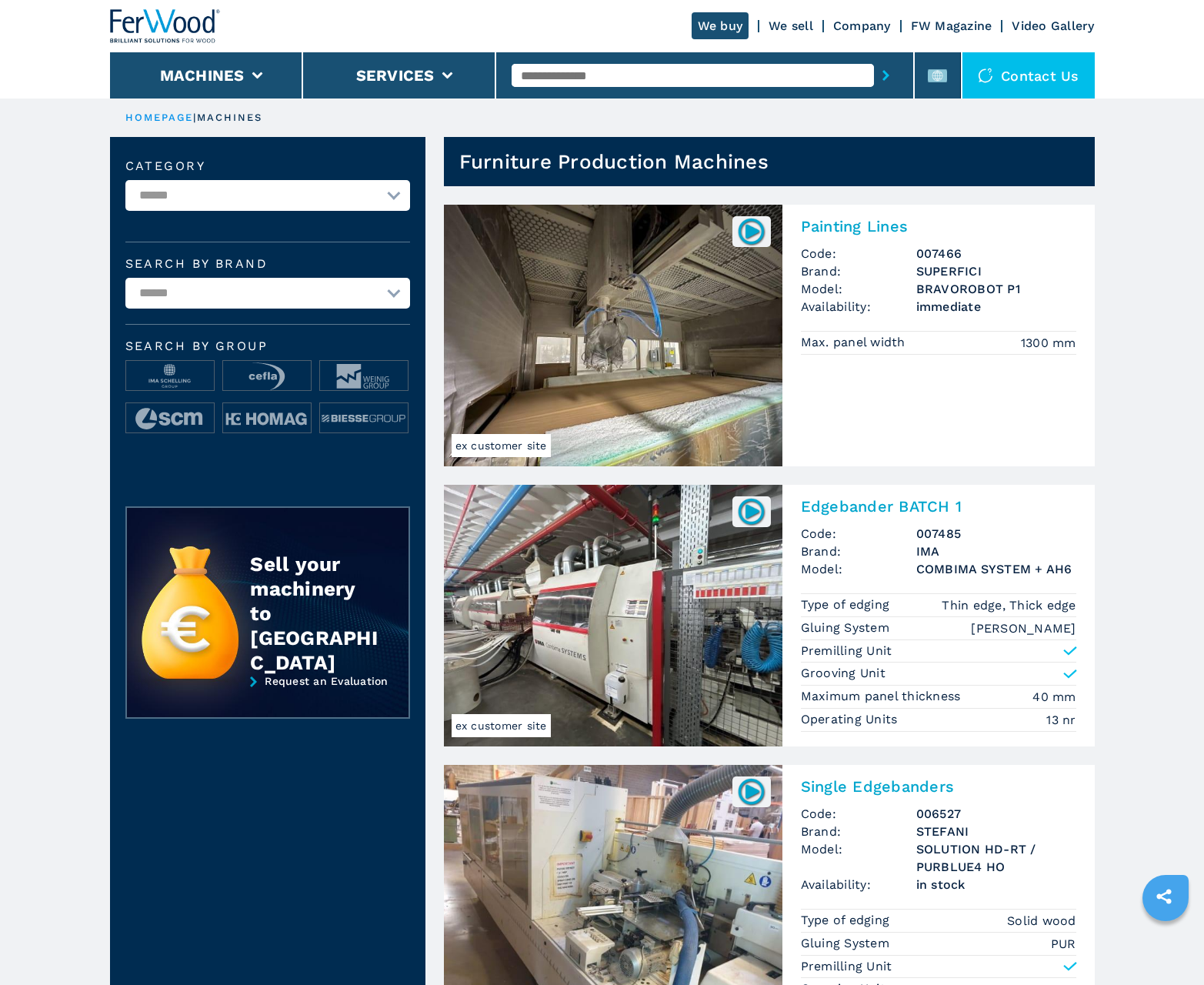
scroll to position [1539, 0]
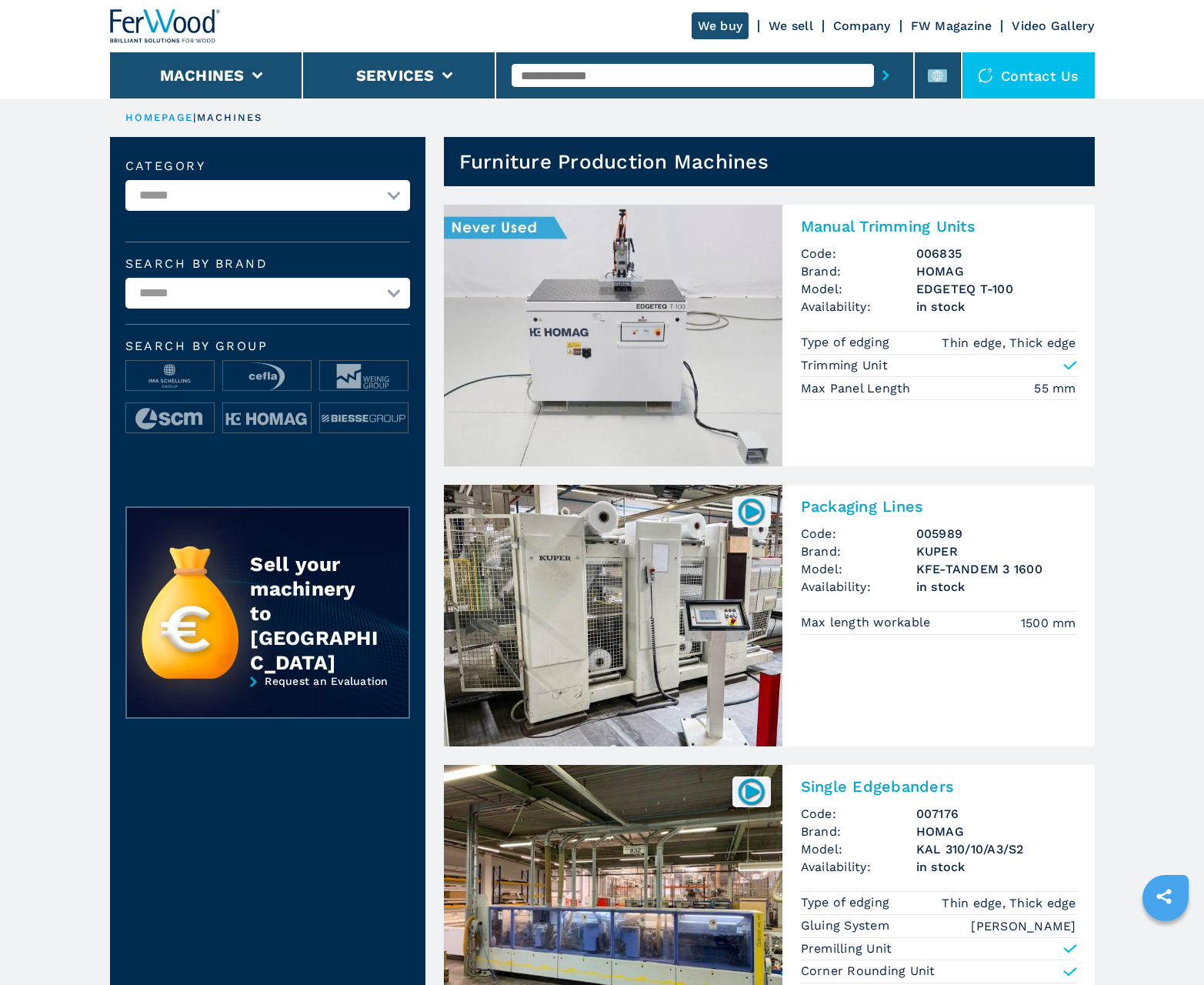
scroll to position [1539, 0]
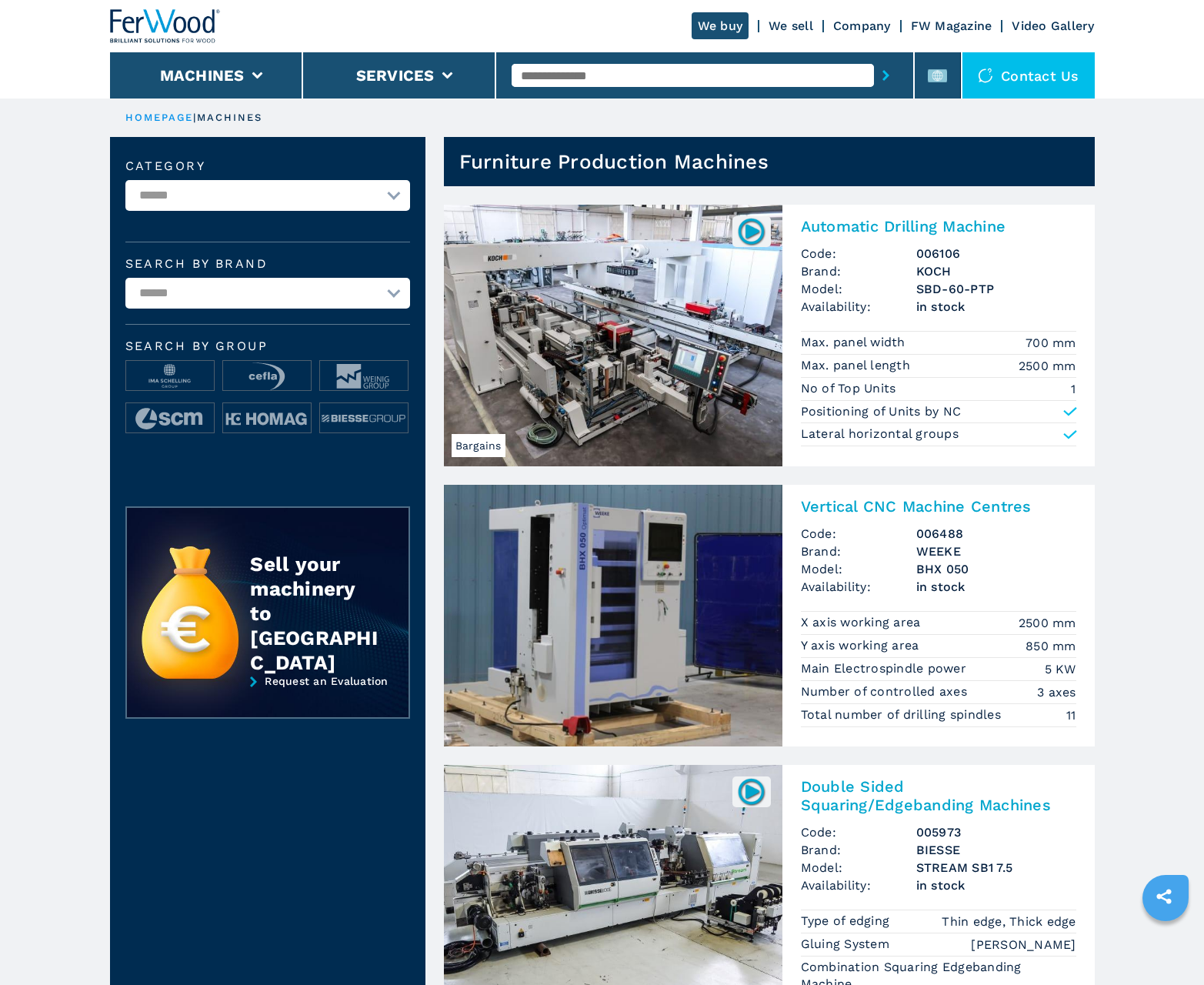
scroll to position [1539, 0]
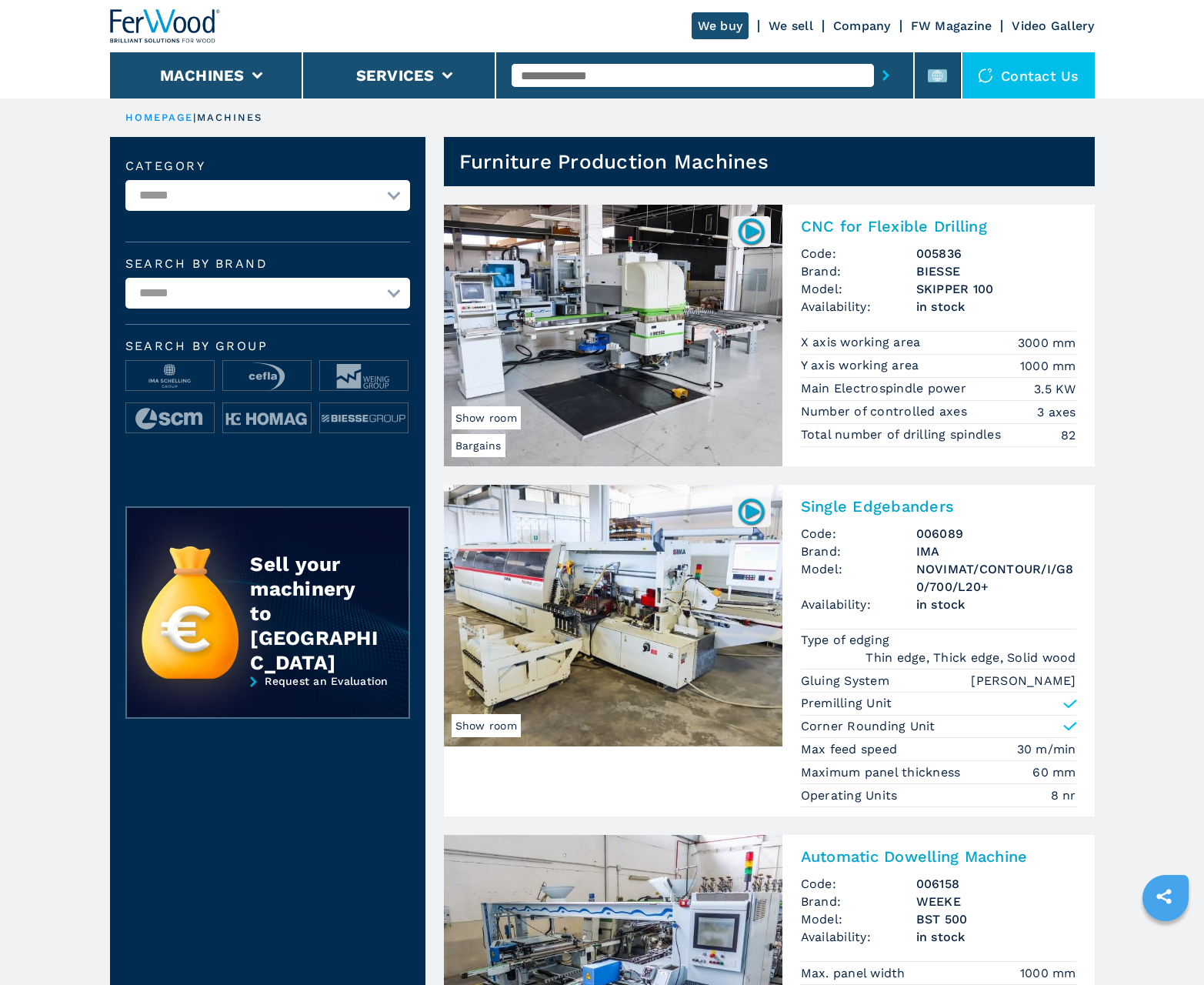
scroll to position [1539, 0]
